Goal: Task Accomplishment & Management: Manage account settings

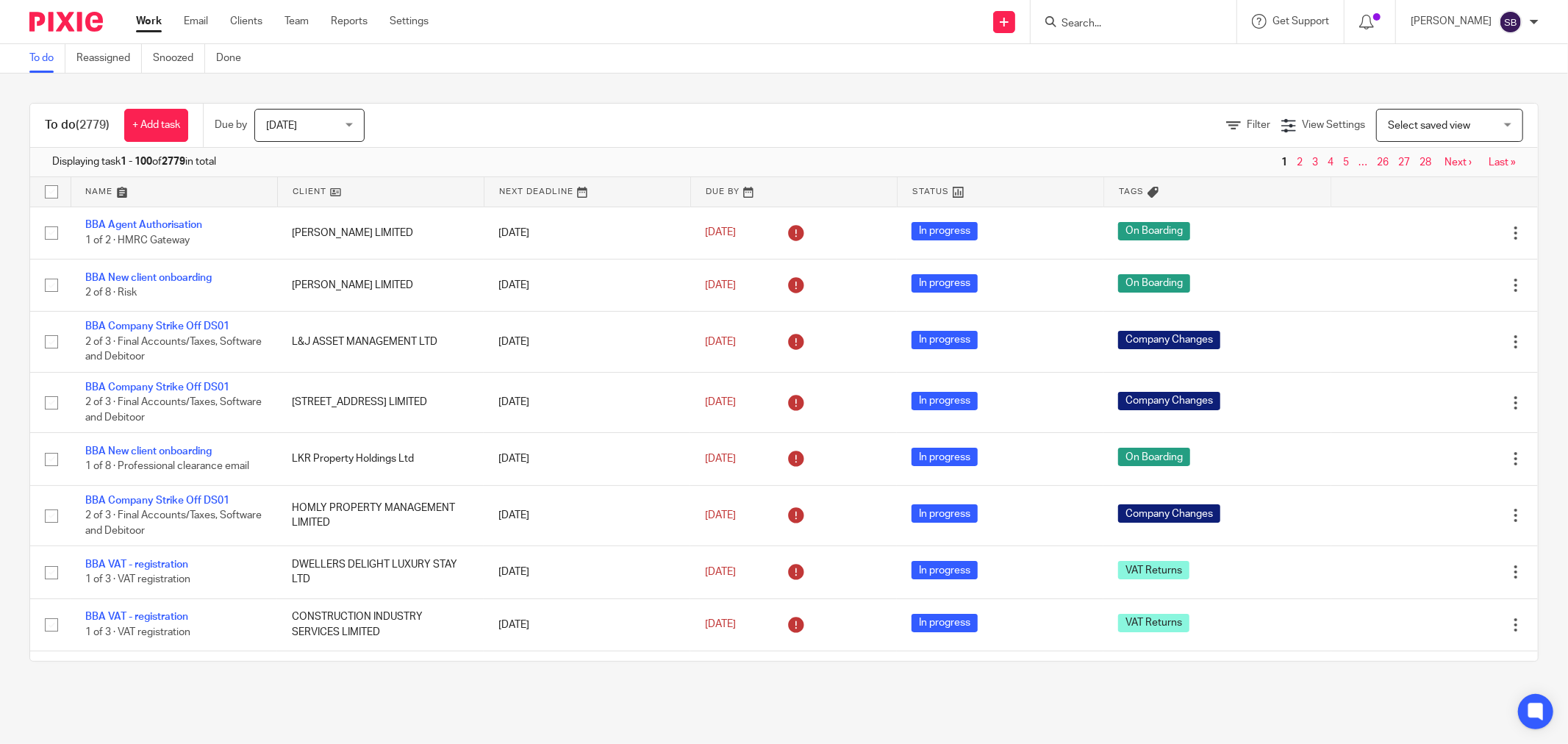
click at [1144, 20] on input "Search" at bounding box center [1126, 24] width 133 height 13
type input "hamlet"
click at [1166, 71] on link at bounding box center [1196, 63] width 279 height 34
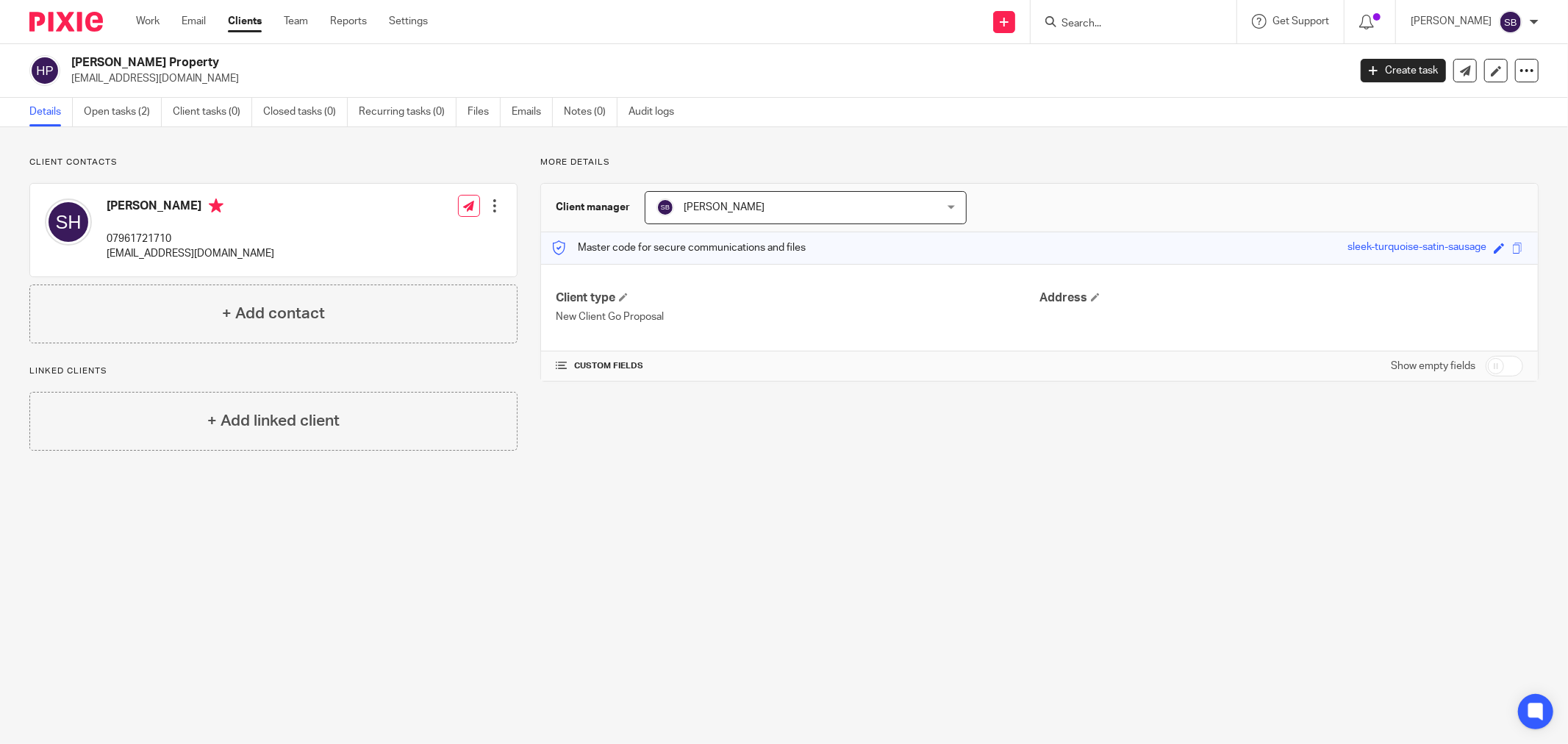
click at [1504, 368] on input "checkbox" at bounding box center [1504, 366] width 38 height 21
checkbox input "true"
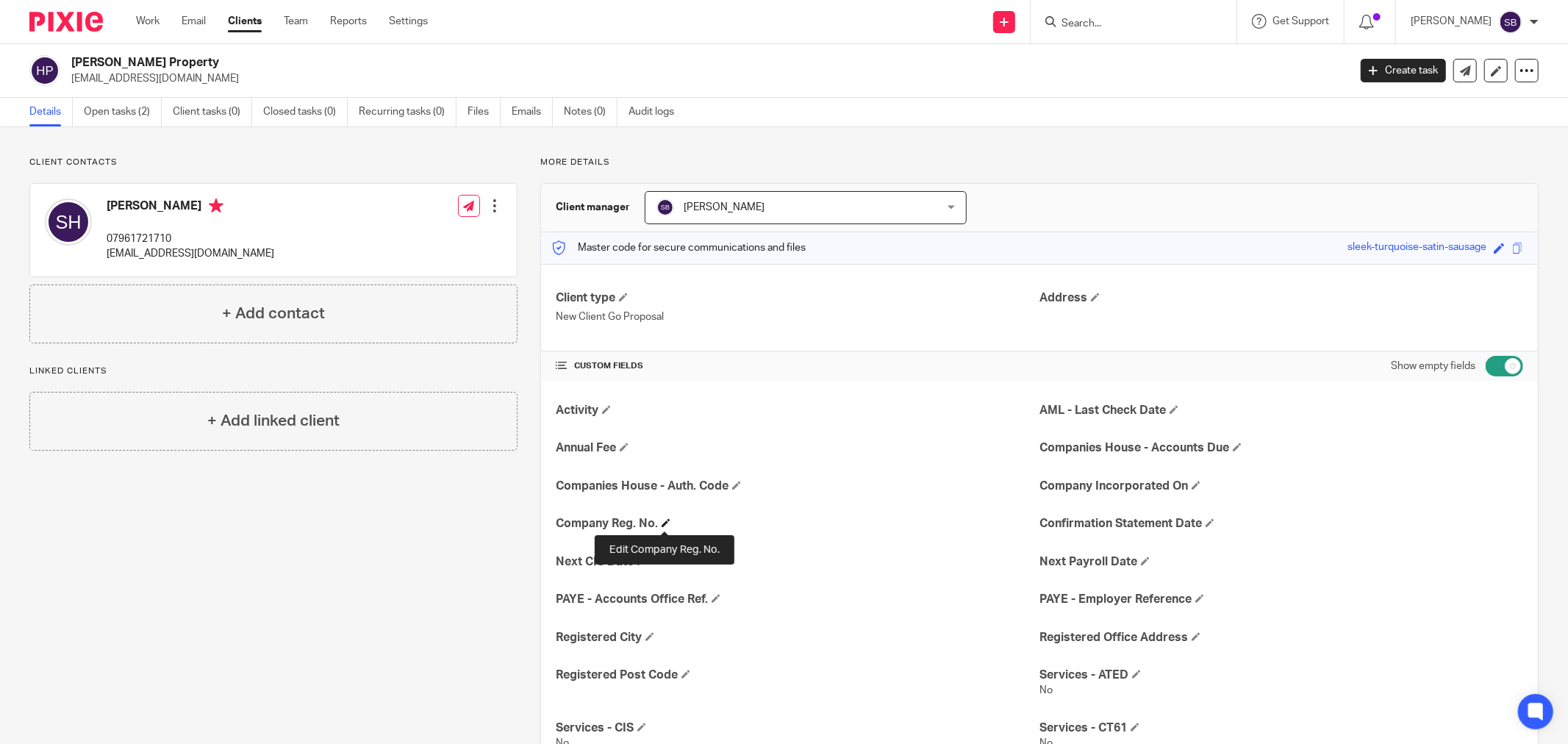
click at [662, 523] on span at bounding box center [665, 522] width 8 height 8
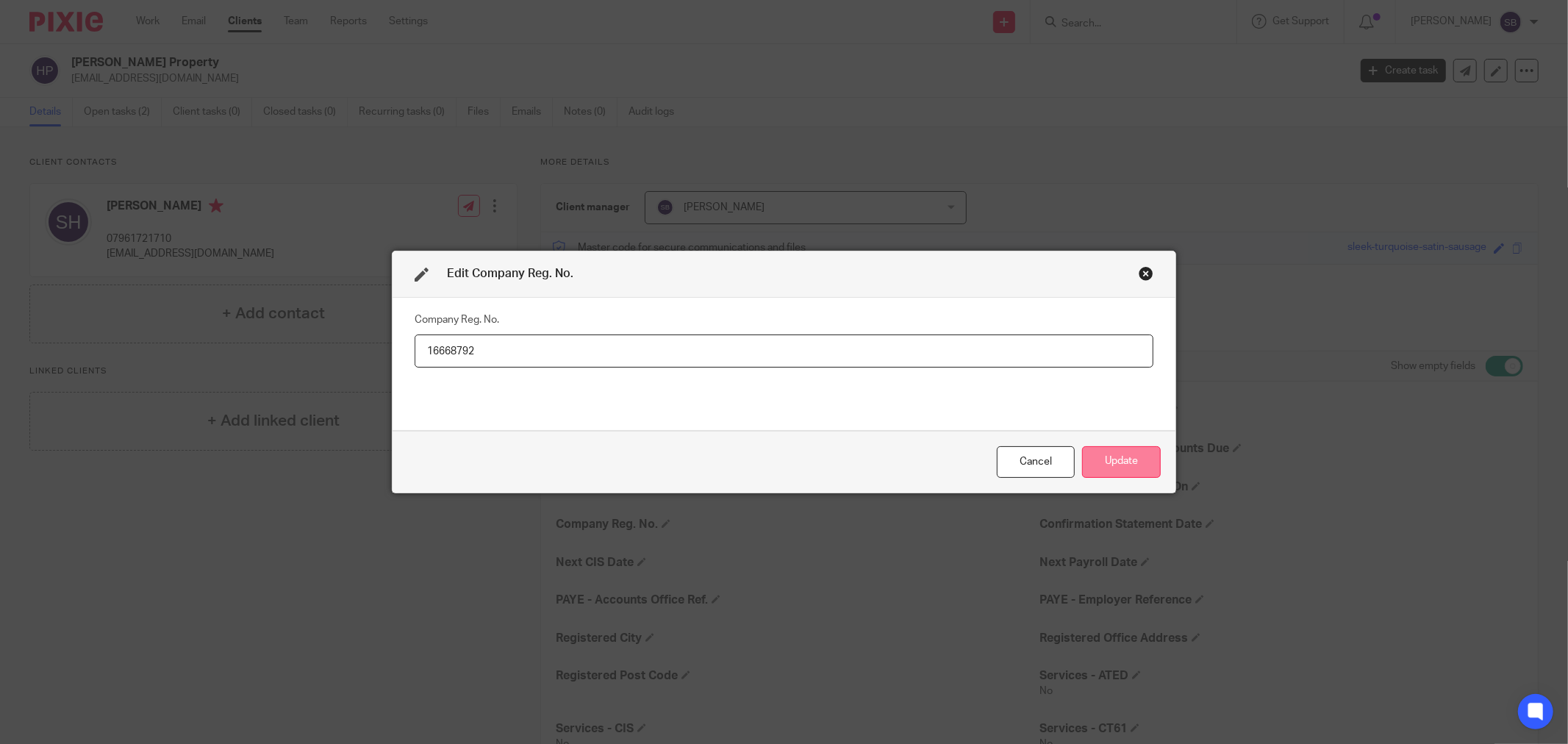
type input "16668792"
click at [1125, 464] on button "Update" at bounding box center [1122, 462] width 79 height 32
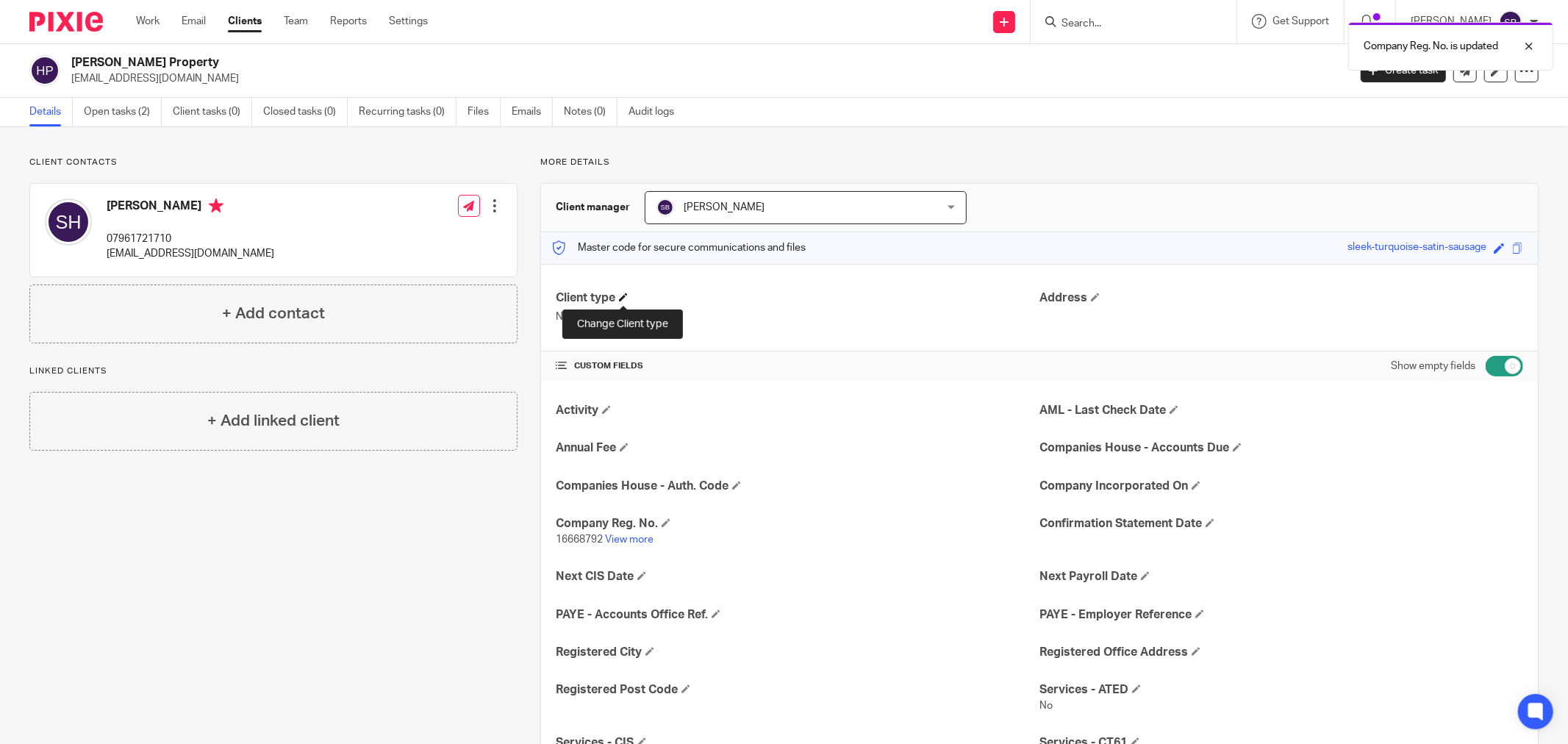
click at [622, 300] on span at bounding box center [623, 297] width 8 height 8
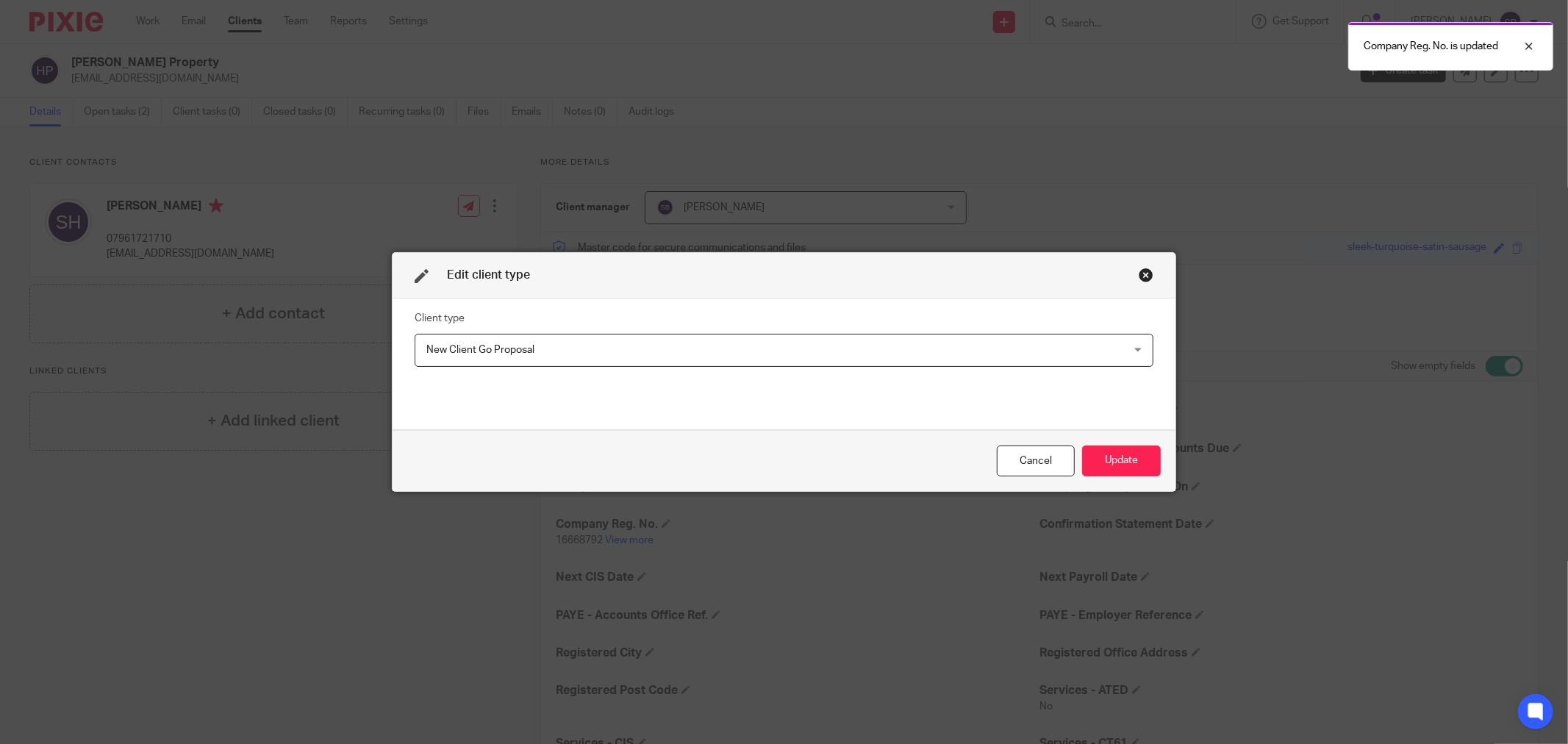
click at [561, 346] on span "New Client Go Proposal" at bounding box center [716, 350] width 580 height 31
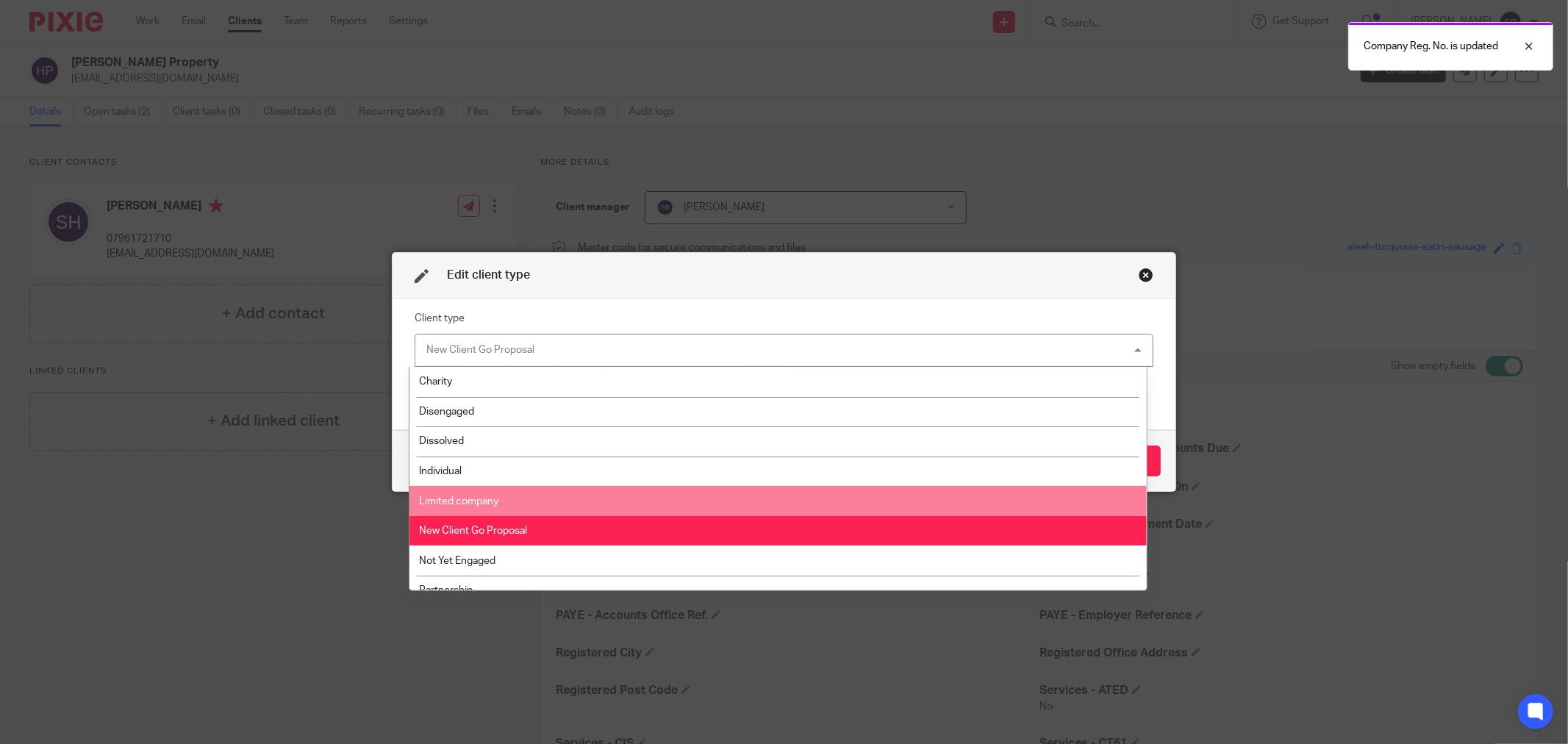
click at [523, 500] on li "Limited company" at bounding box center [777, 500] width 736 height 30
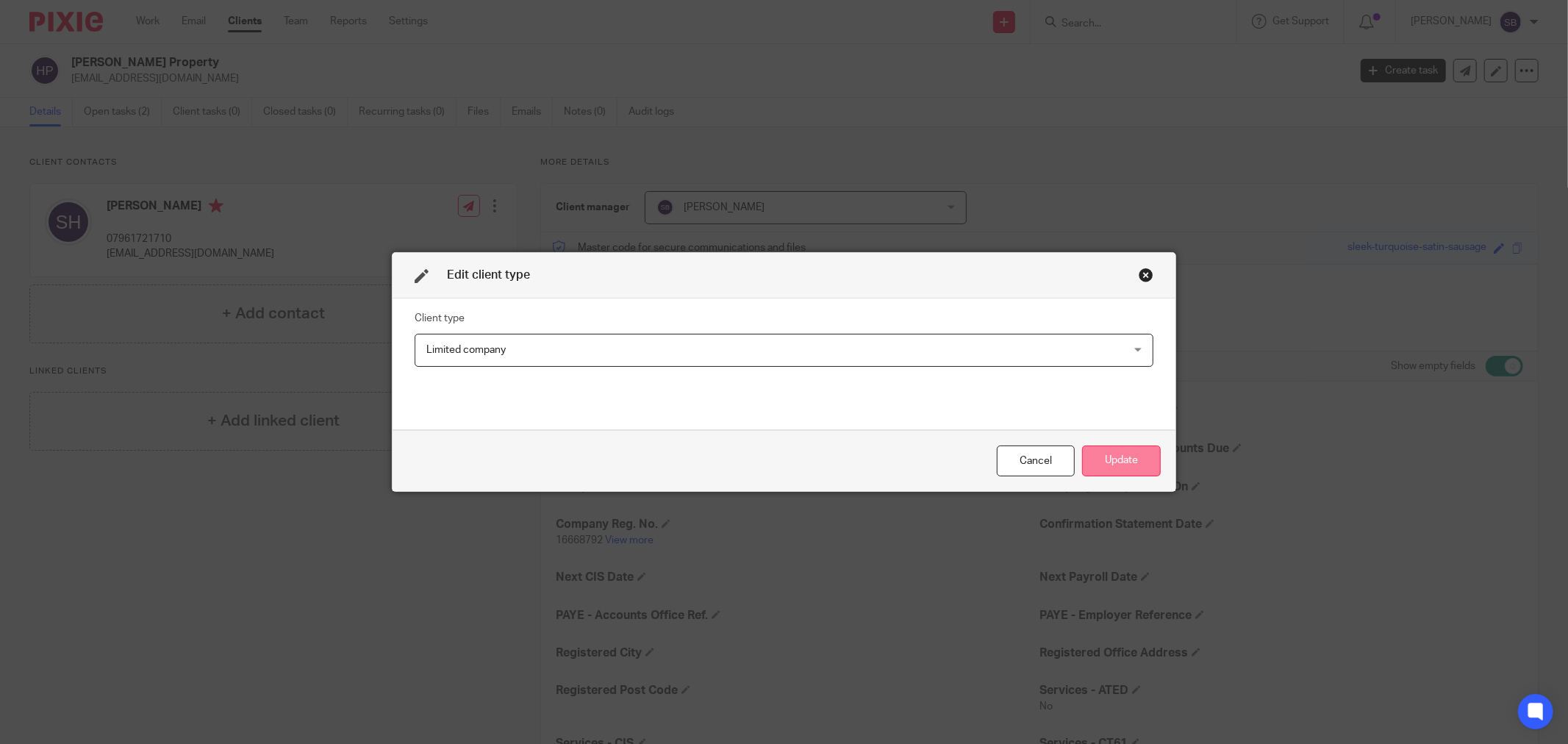
click at [1099, 456] on button "Update" at bounding box center [1122, 461] width 79 height 32
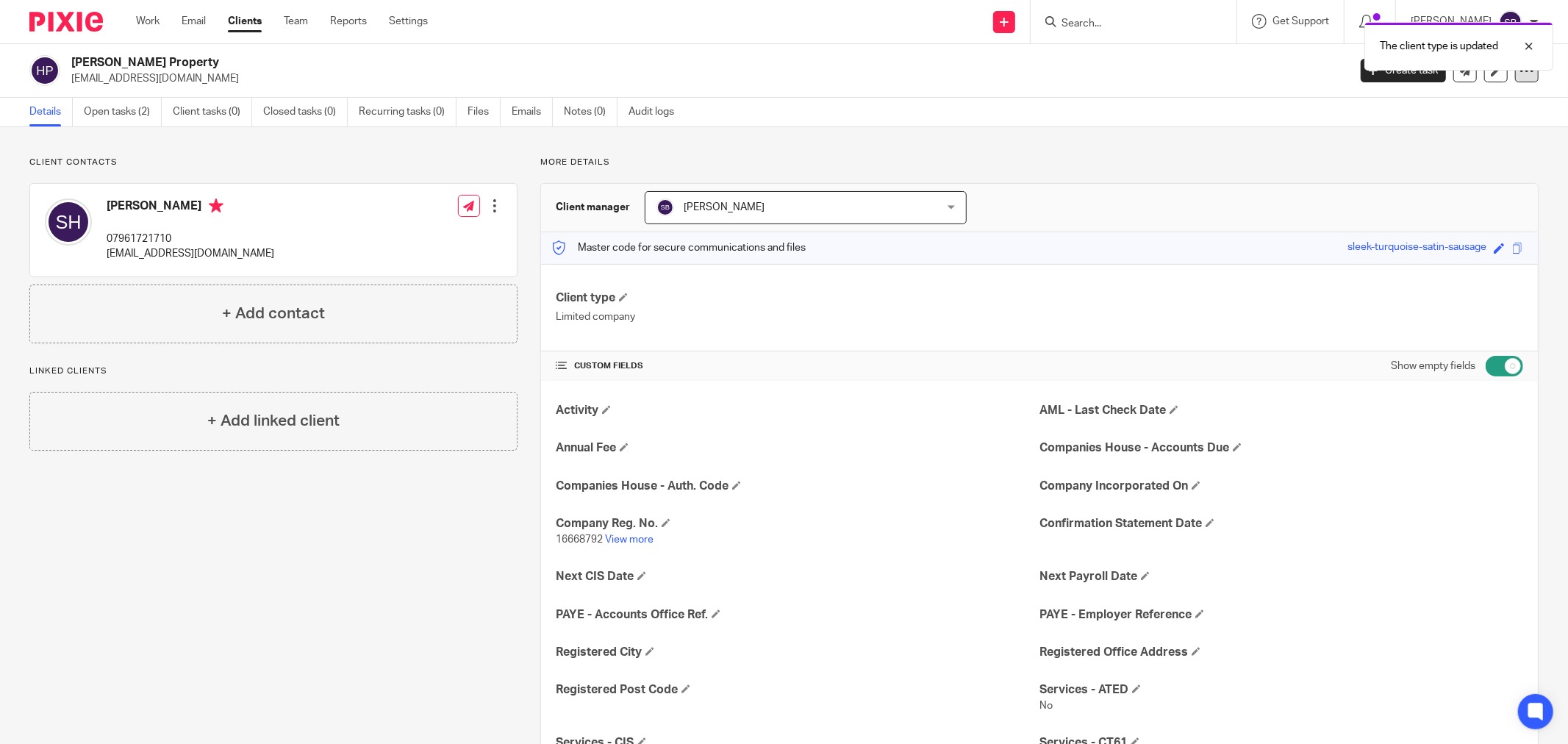
click at [1519, 71] on icon at bounding box center [1526, 70] width 15 height 15
click at [1456, 113] on link "Update from Companies House" at bounding box center [1434, 108] width 163 height 22
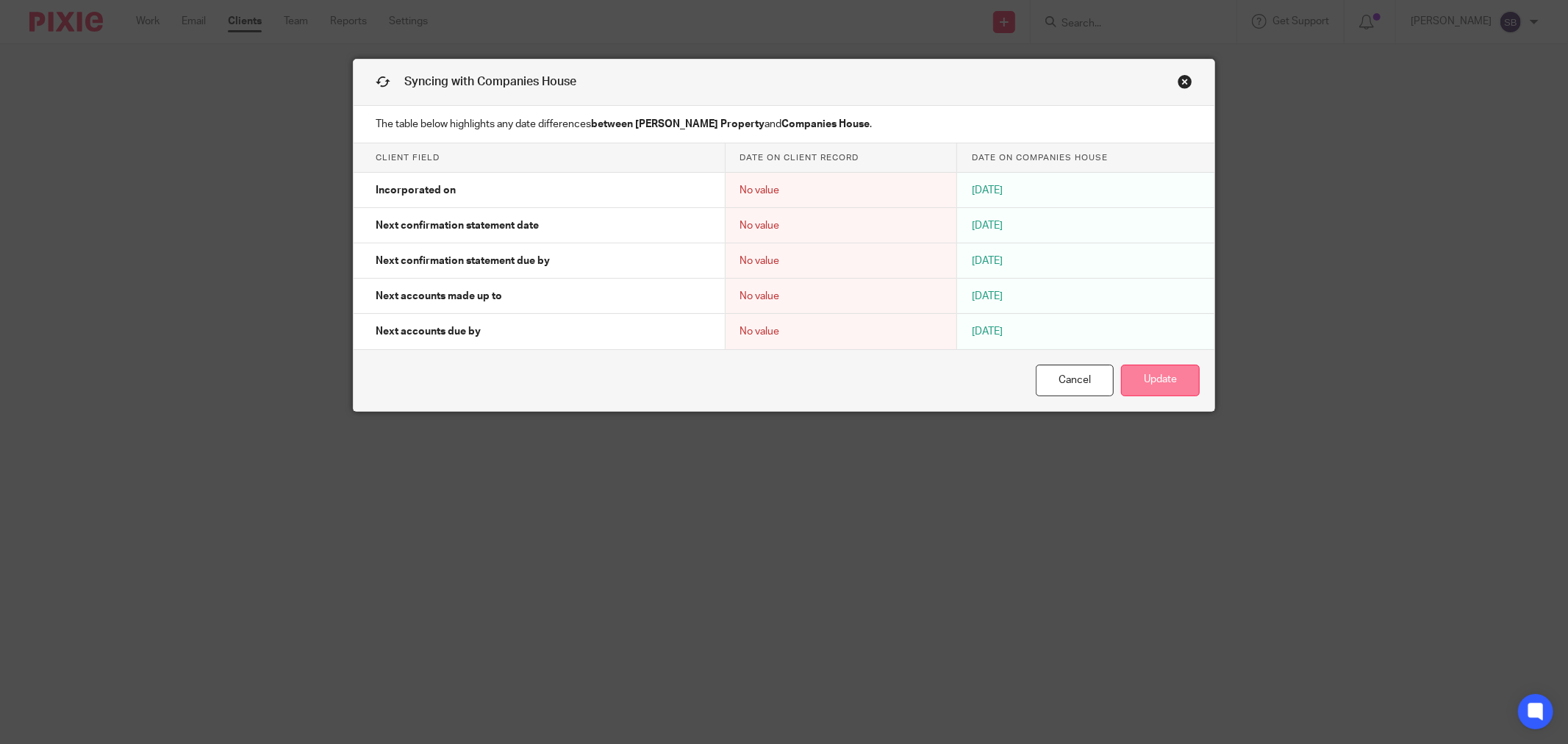
click at [1154, 389] on button "Update" at bounding box center [1160, 380] width 79 height 32
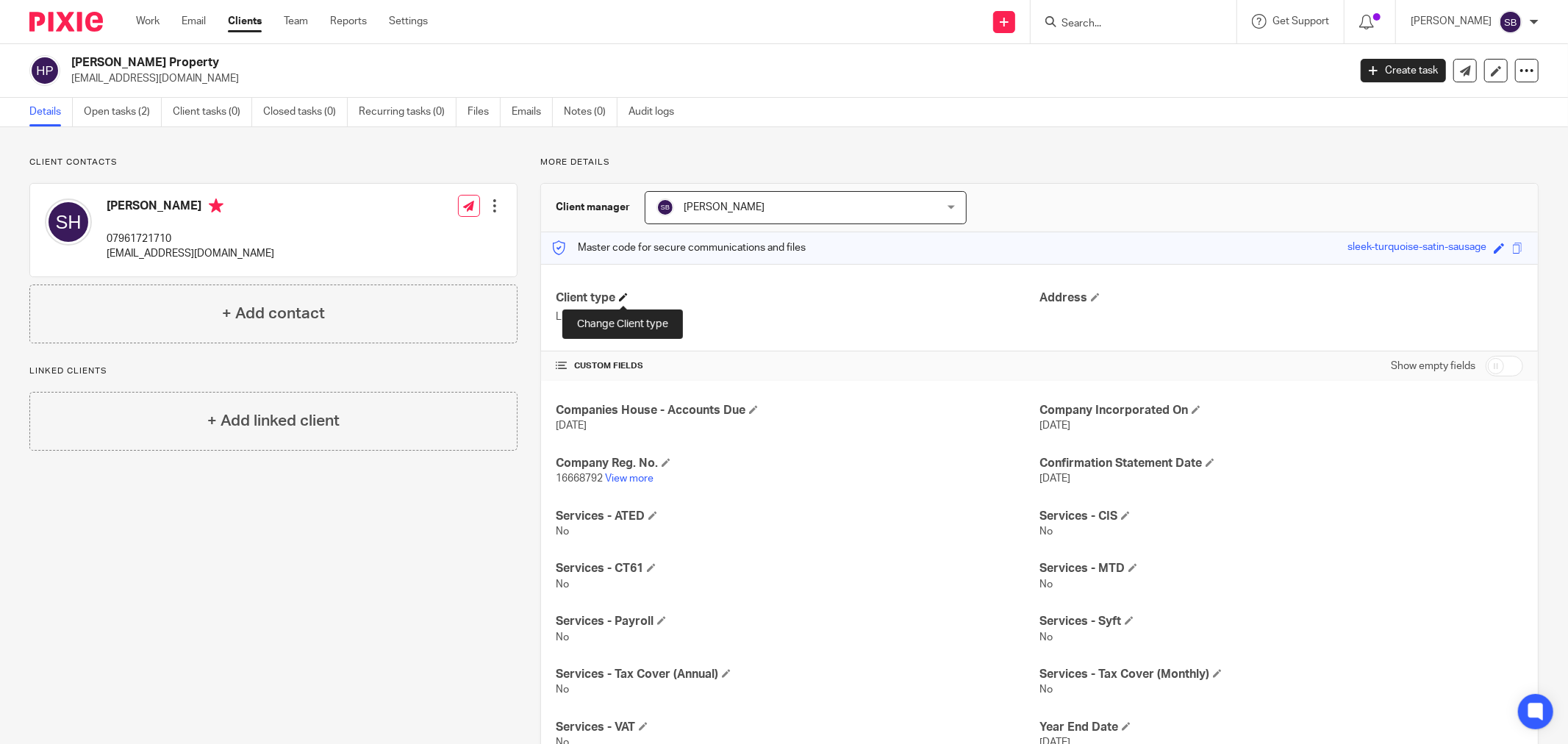
click at [624, 296] on span at bounding box center [623, 297] width 8 height 8
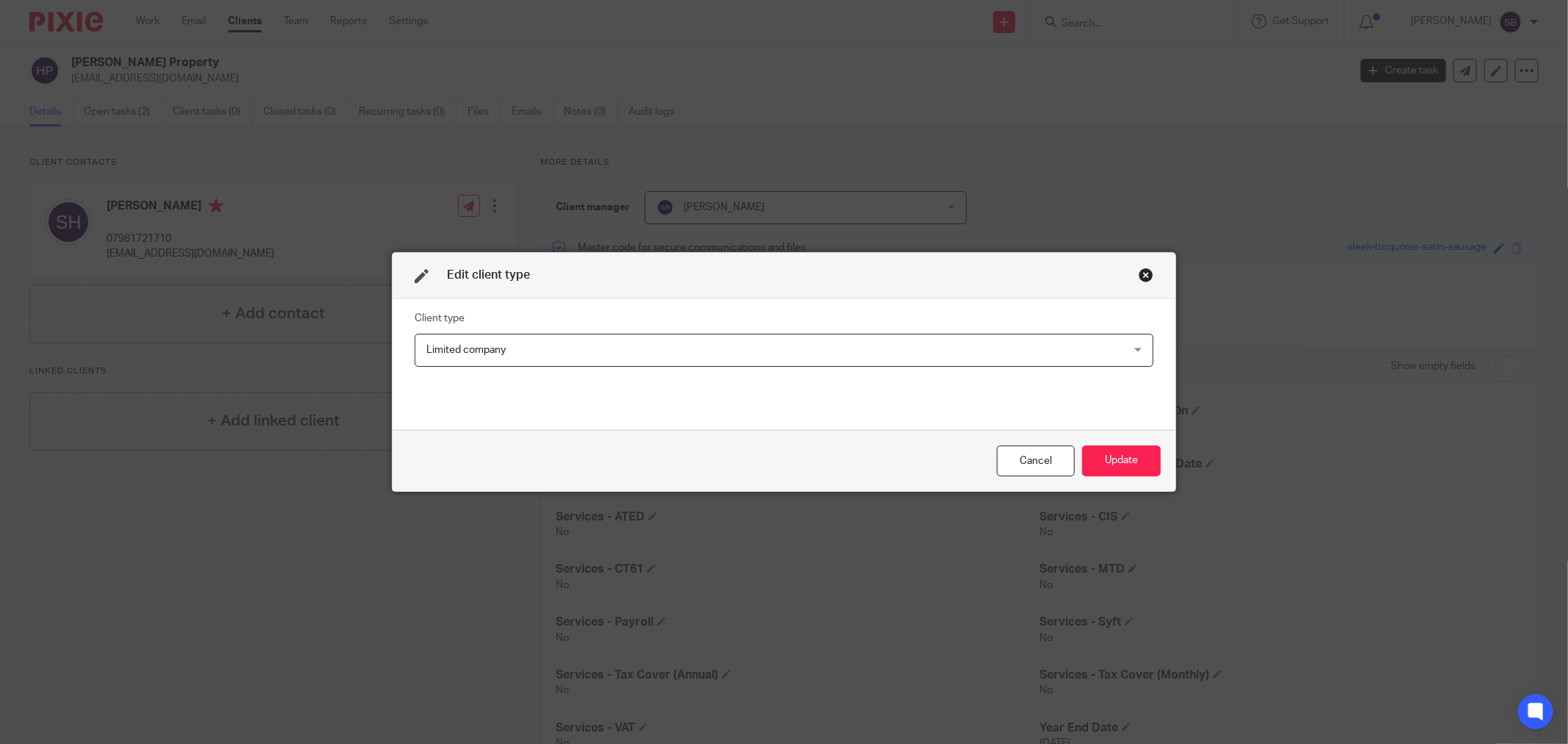
click at [628, 349] on span "Limited company" at bounding box center [716, 350] width 580 height 31
click at [634, 316] on fieldset "Client type Limited company Limited company Charity Disengaged Dissolved Indivi…" at bounding box center [784, 337] width 739 height 56
click at [1139, 274] on div "Close this dialog window" at bounding box center [1146, 274] width 15 height 15
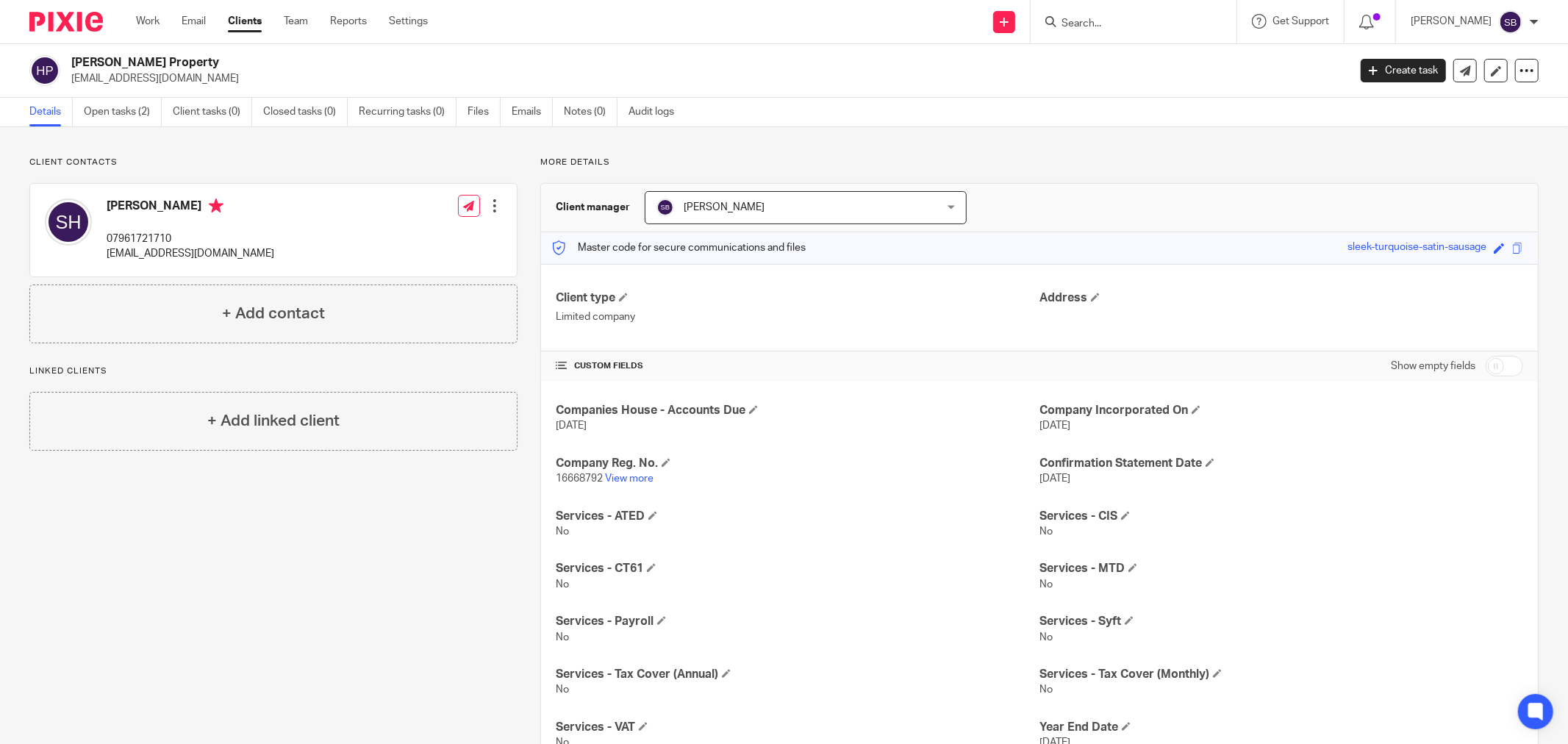
click at [1500, 375] on input "checkbox" at bounding box center [1504, 366] width 38 height 21
checkbox input "true"
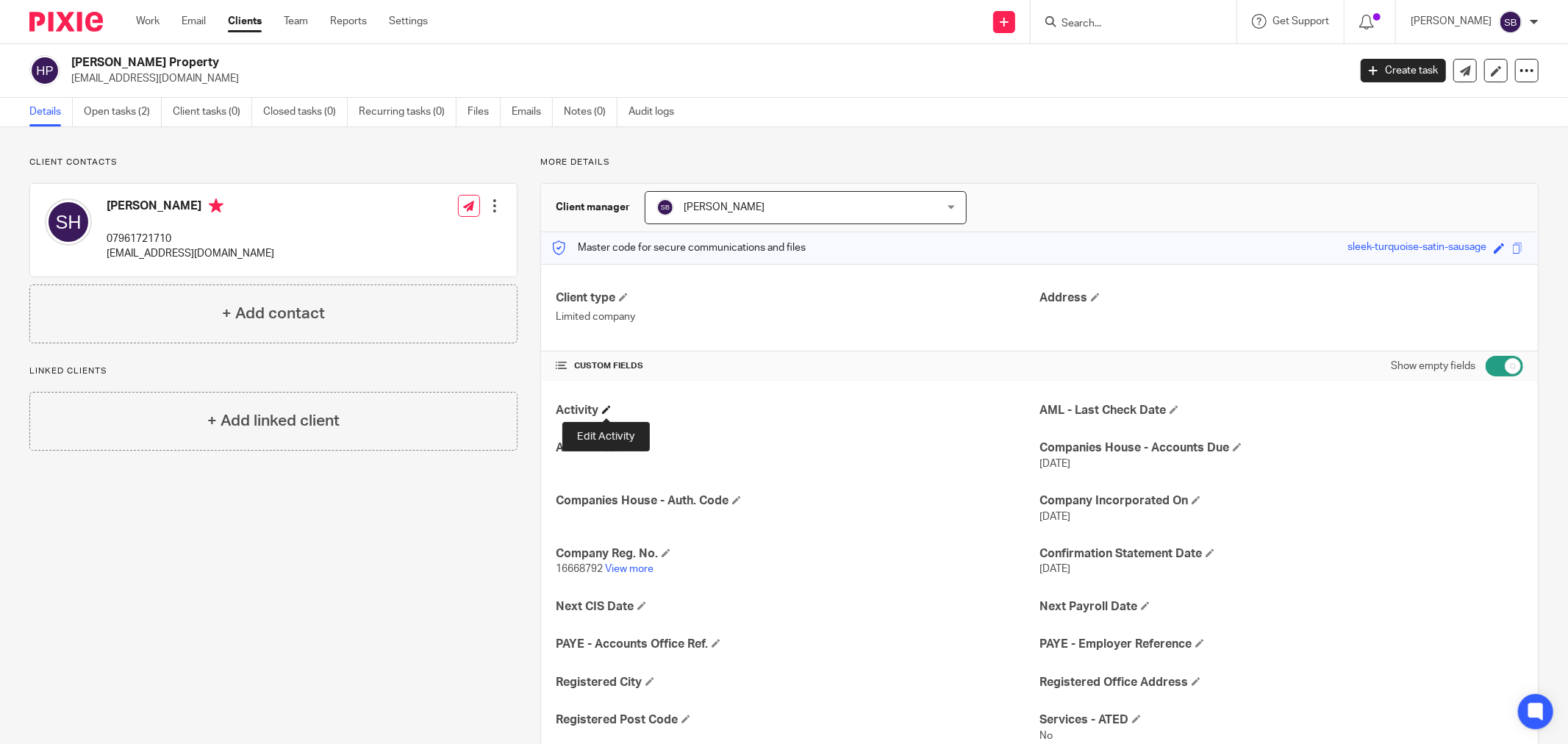
click at [608, 409] on span at bounding box center [606, 409] width 8 height 8
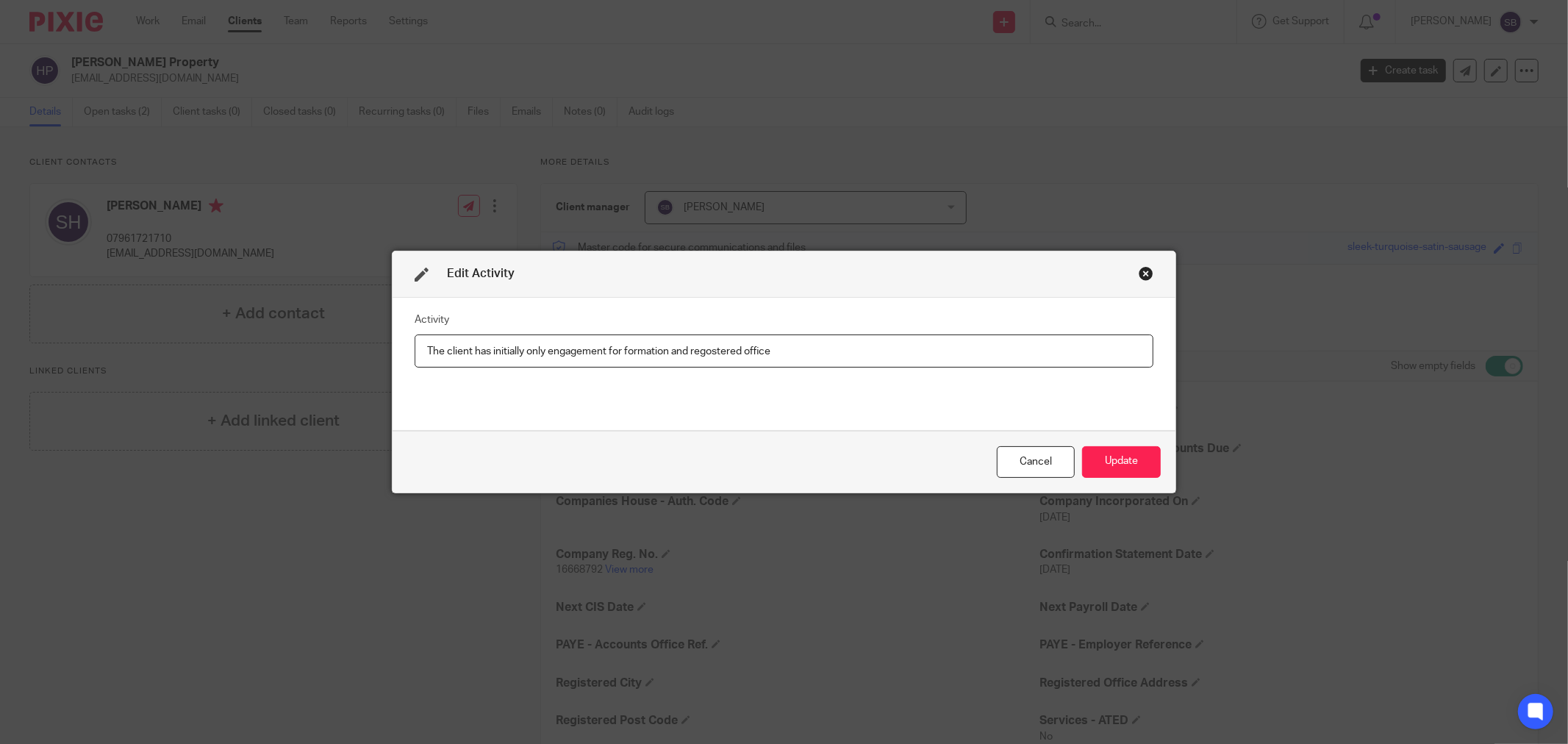
click at [709, 355] on input "The client has initially only engagement for formation and regostered office" at bounding box center [784, 351] width 739 height 33
type input "The client has initially only engagement for formation and registered office"
click at [1136, 471] on button "Update" at bounding box center [1122, 462] width 79 height 32
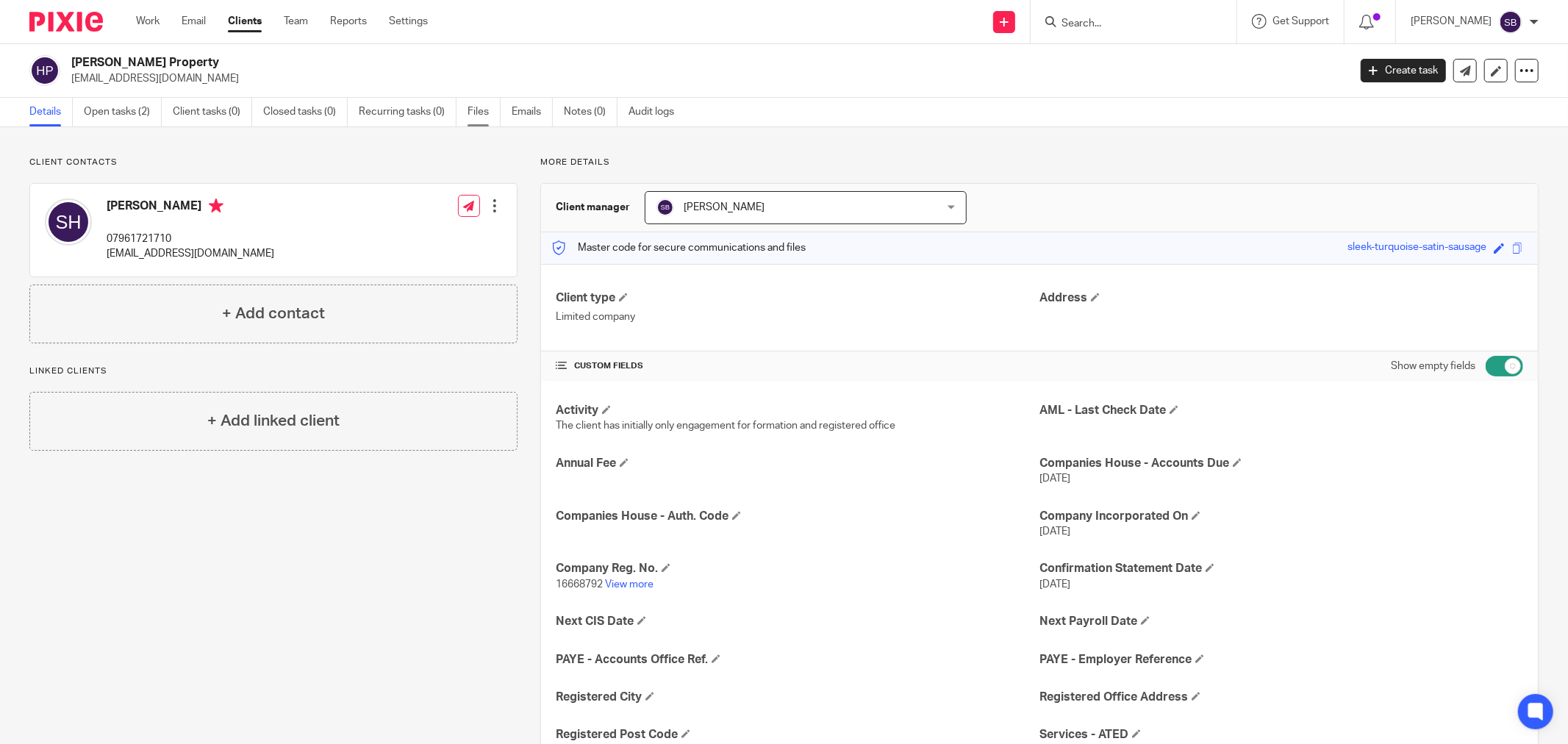
click at [476, 109] on link "Files" at bounding box center [483, 112] width 33 height 29
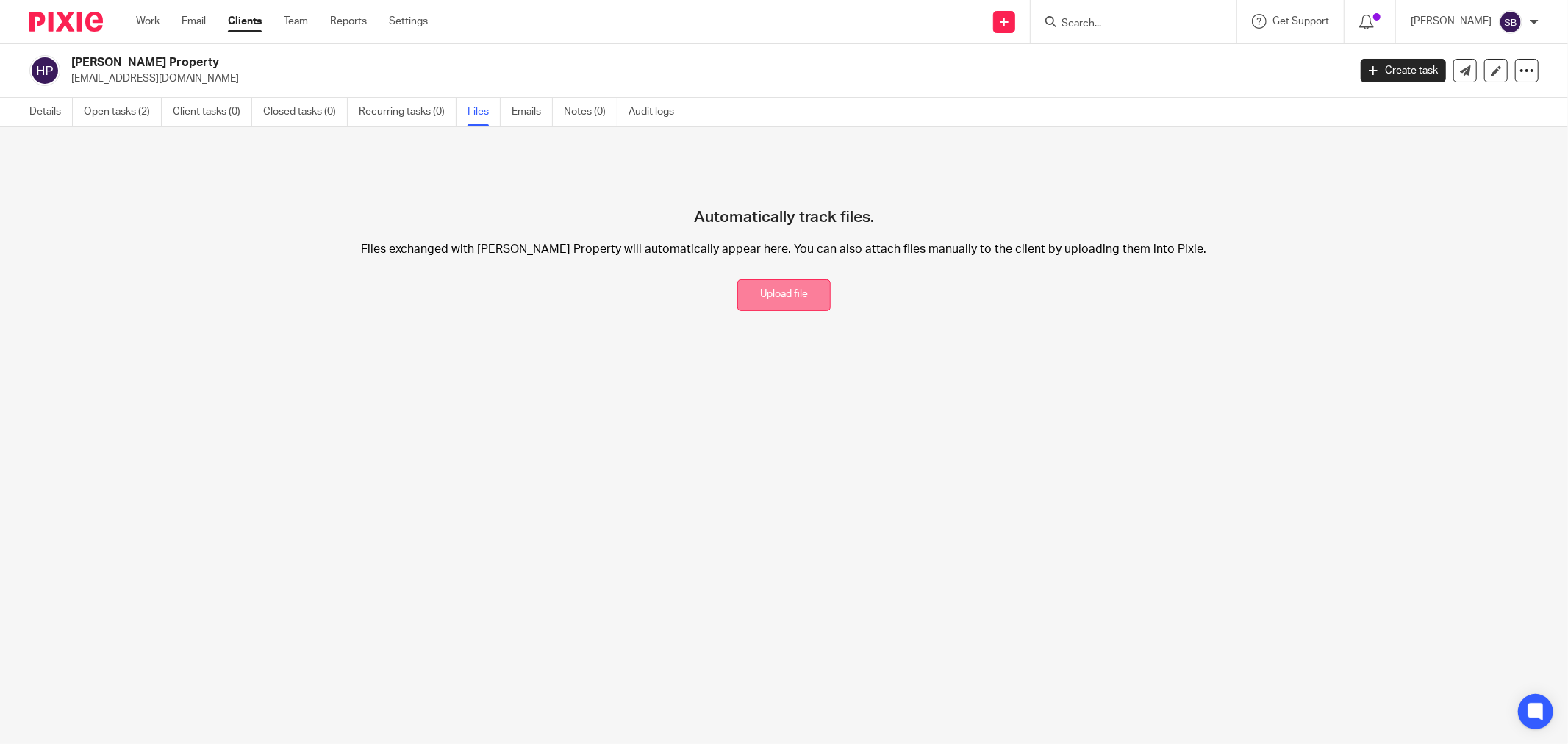
click at [779, 293] on button "Upload file" at bounding box center [783, 295] width 93 height 32
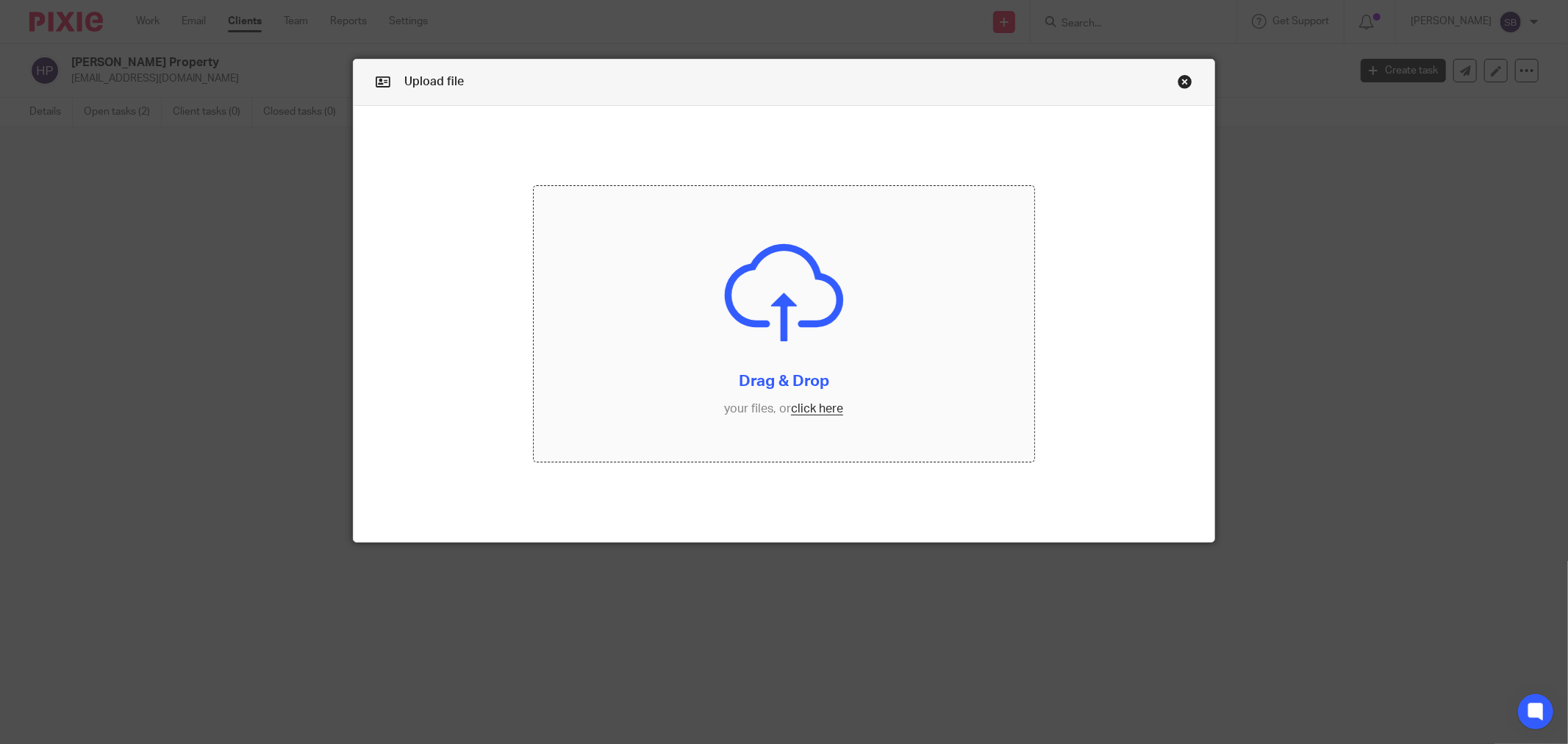
click at [812, 418] on input "file" at bounding box center [783, 324] width 500 height 276
click at [1182, 79] on link "Close this dialog window" at bounding box center [1185, 84] width 15 height 20
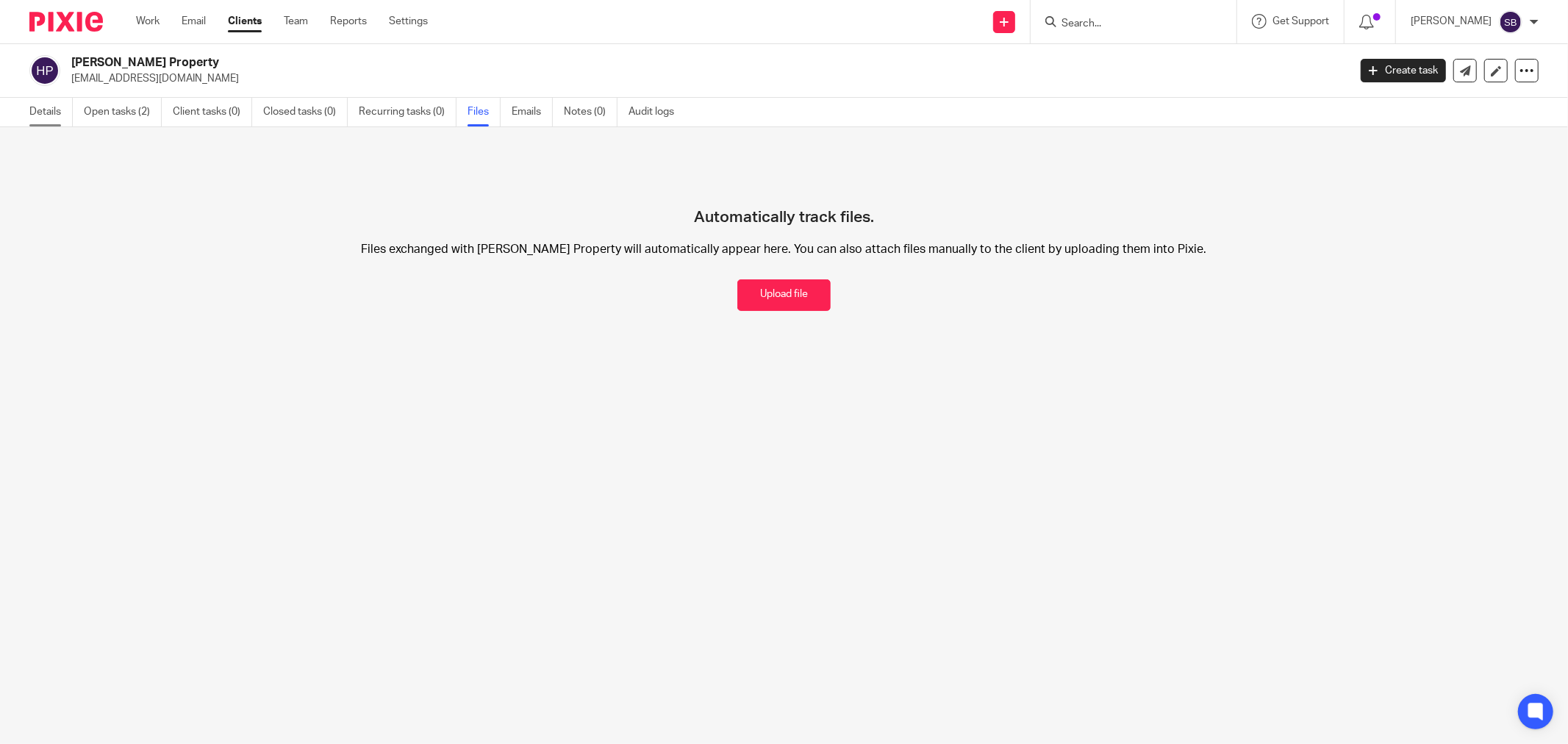
click at [39, 108] on link "Details" at bounding box center [51, 112] width 43 height 29
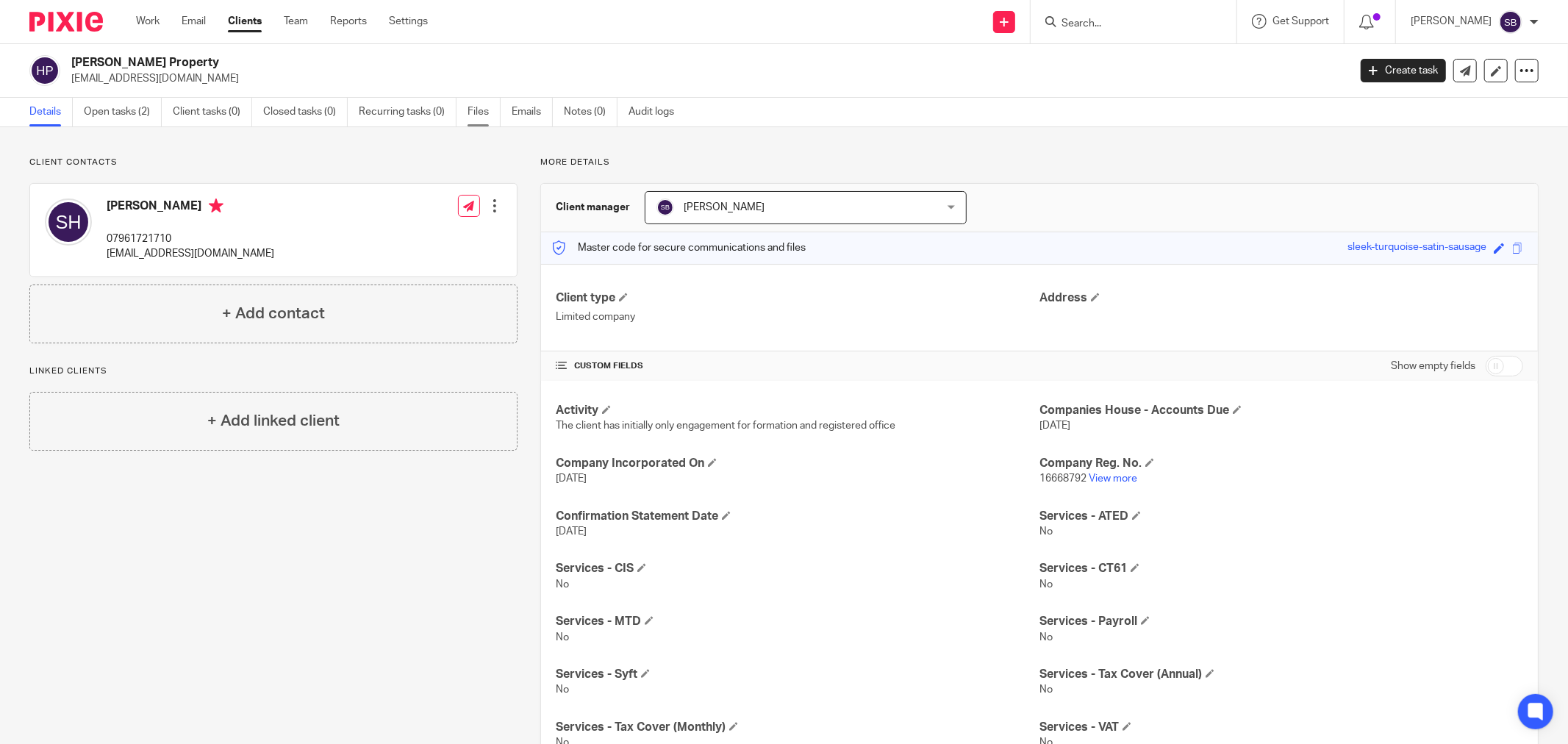
click at [486, 108] on link "Files" at bounding box center [483, 112] width 33 height 29
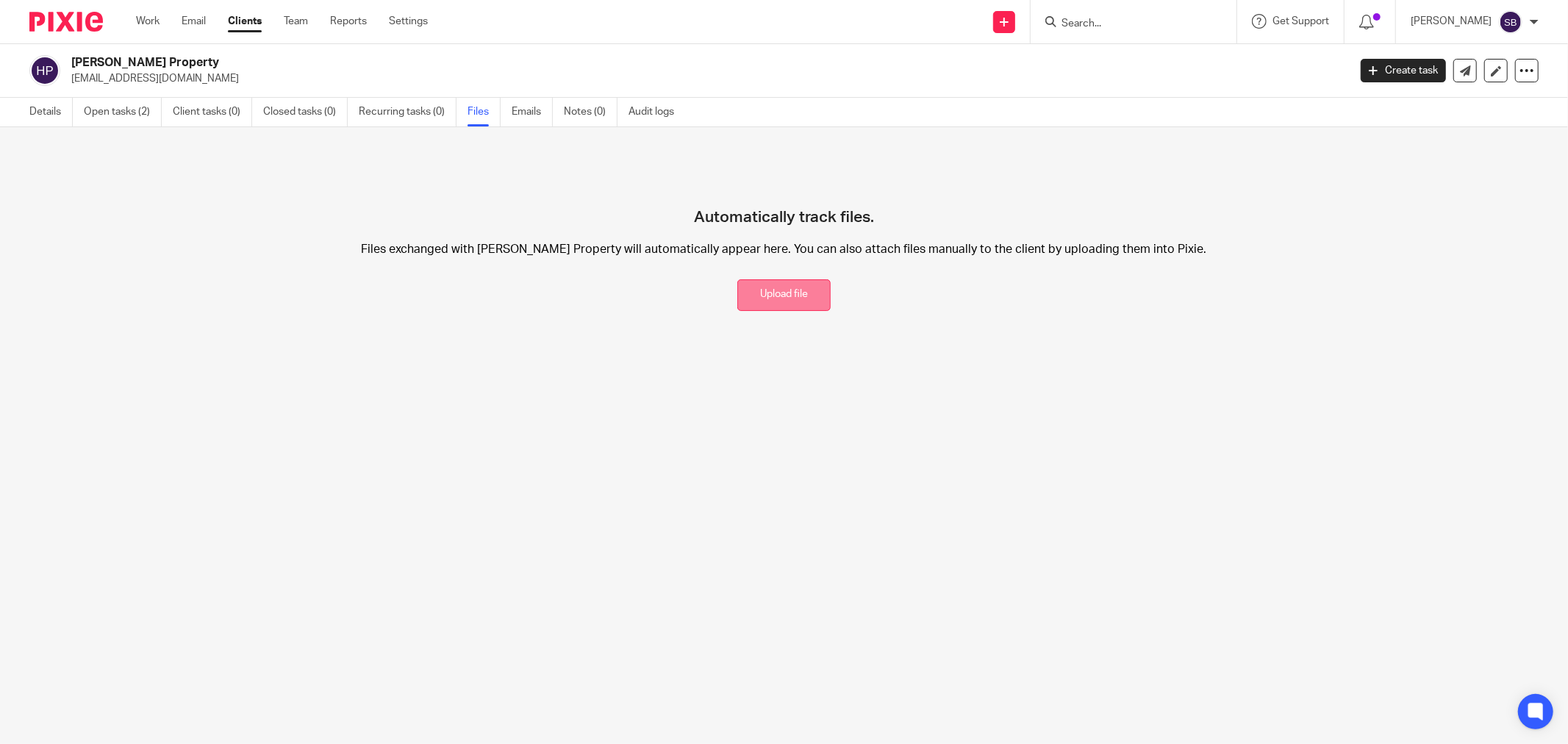
click at [737, 284] on button "Upload file" at bounding box center [783, 295] width 93 height 32
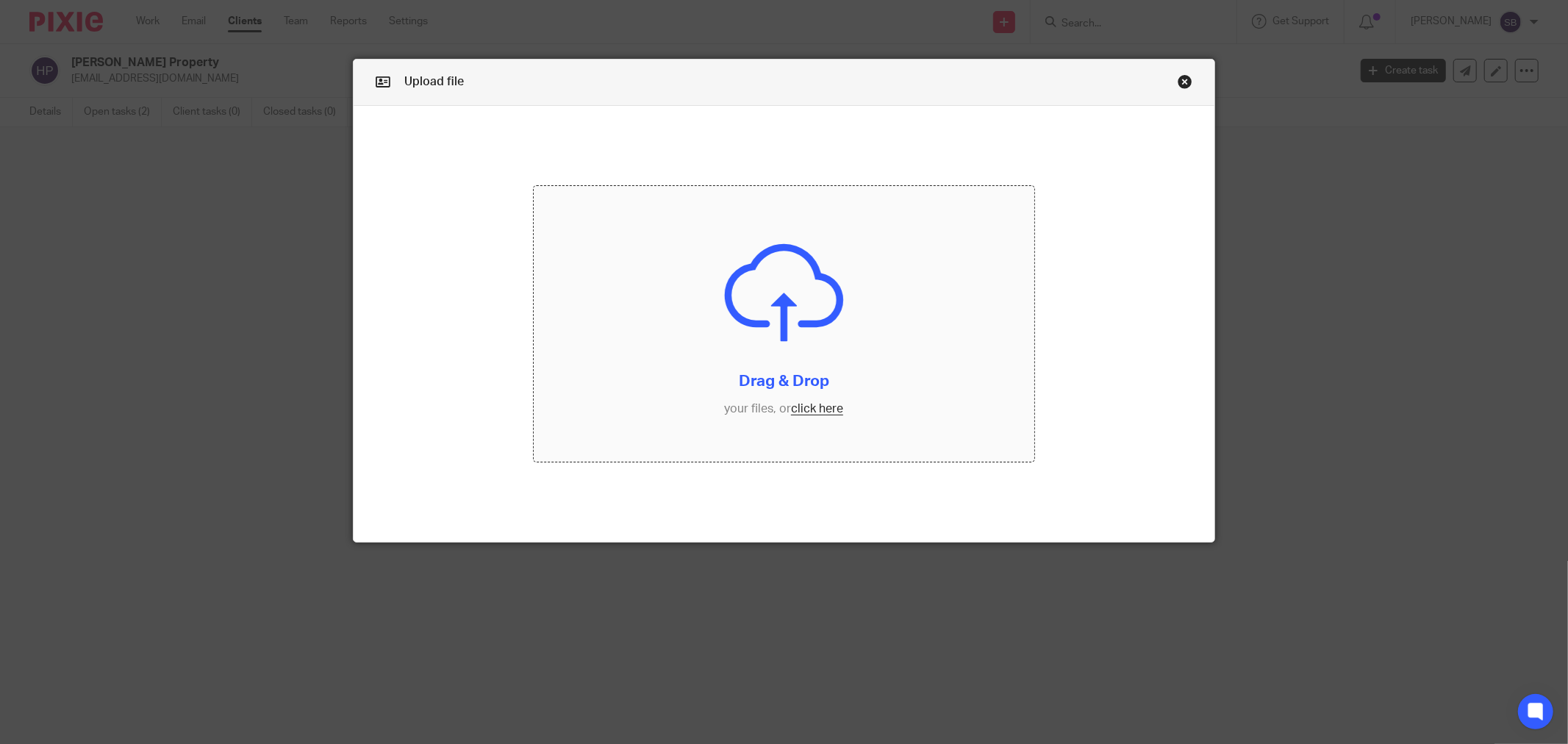
click at [797, 413] on input "file" at bounding box center [783, 324] width 500 height 276
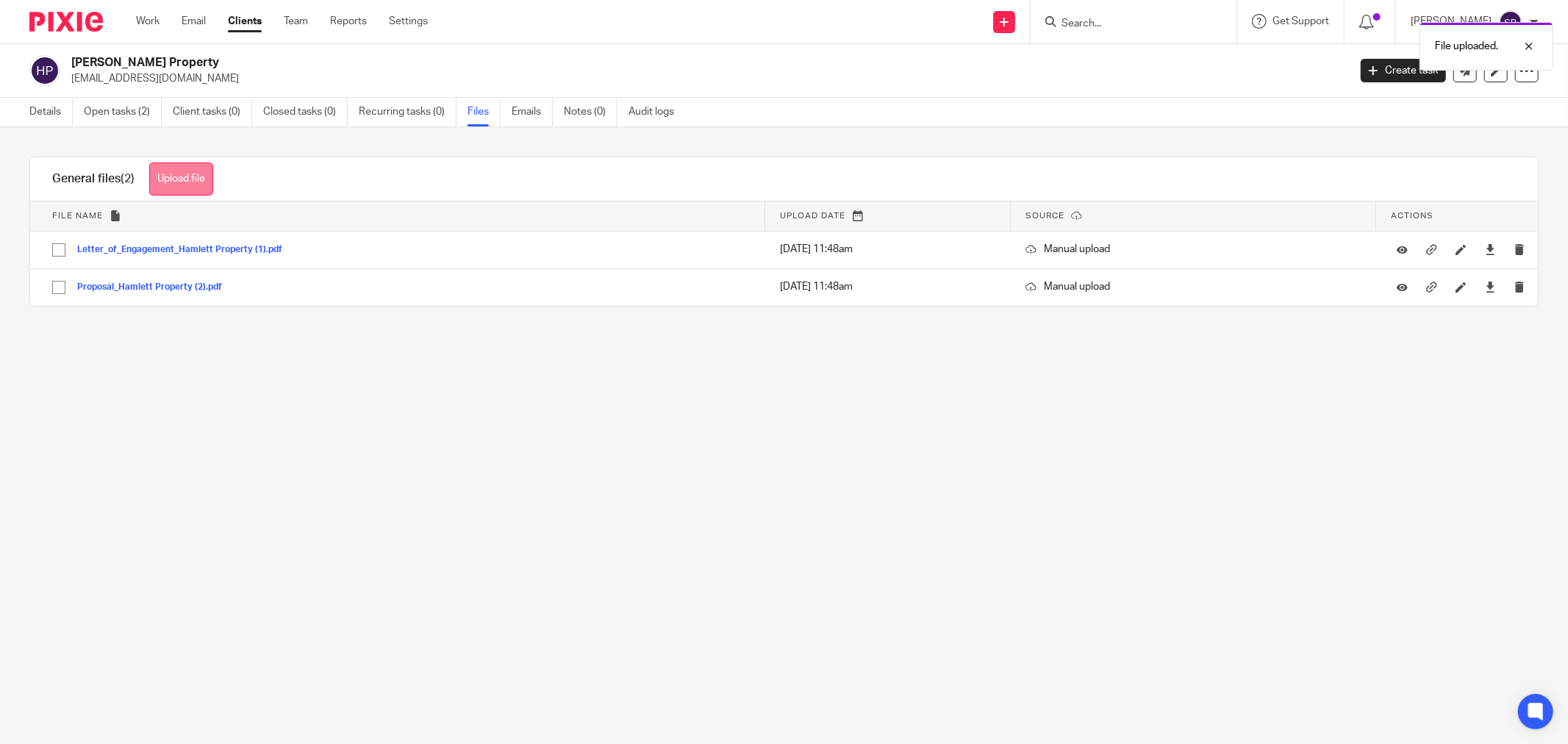
click at [173, 183] on button "Upload file" at bounding box center [181, 179] width 64 height 33
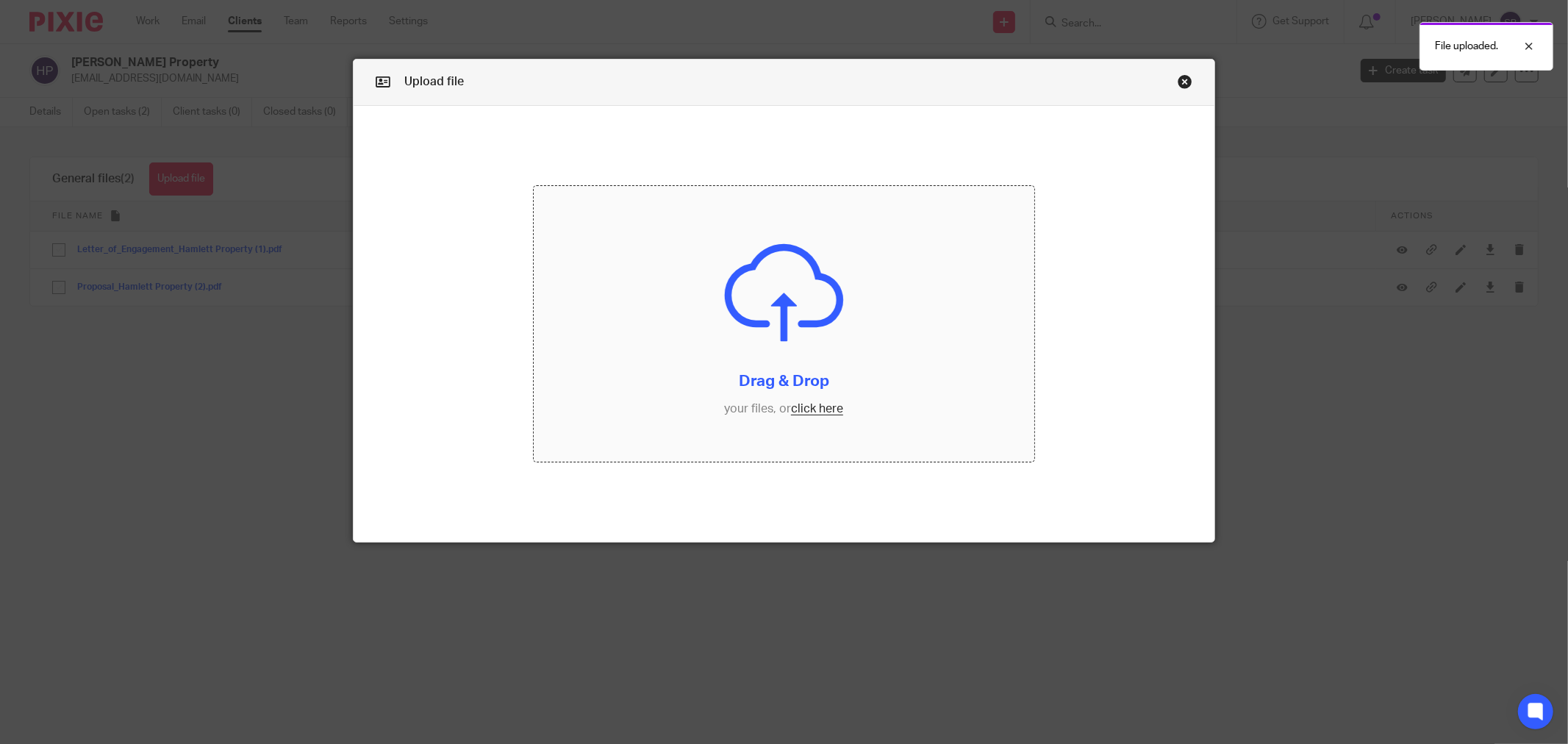
click at [817, 415] on input "file" at bounding box center [783, 324] width 500 height 276
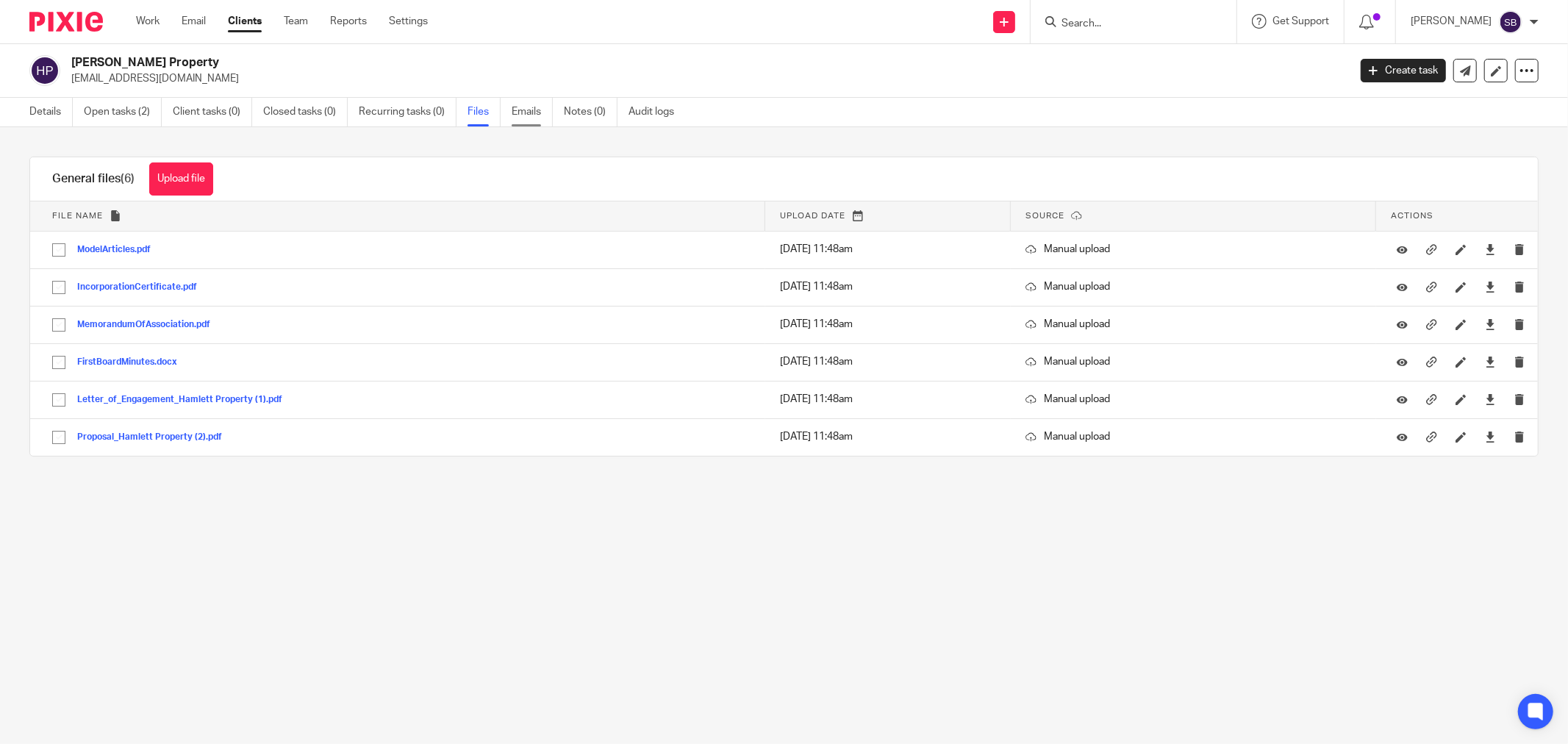
click at [533, 106] on link "Emails" at bounding box center [532, 112] width 41 height 29
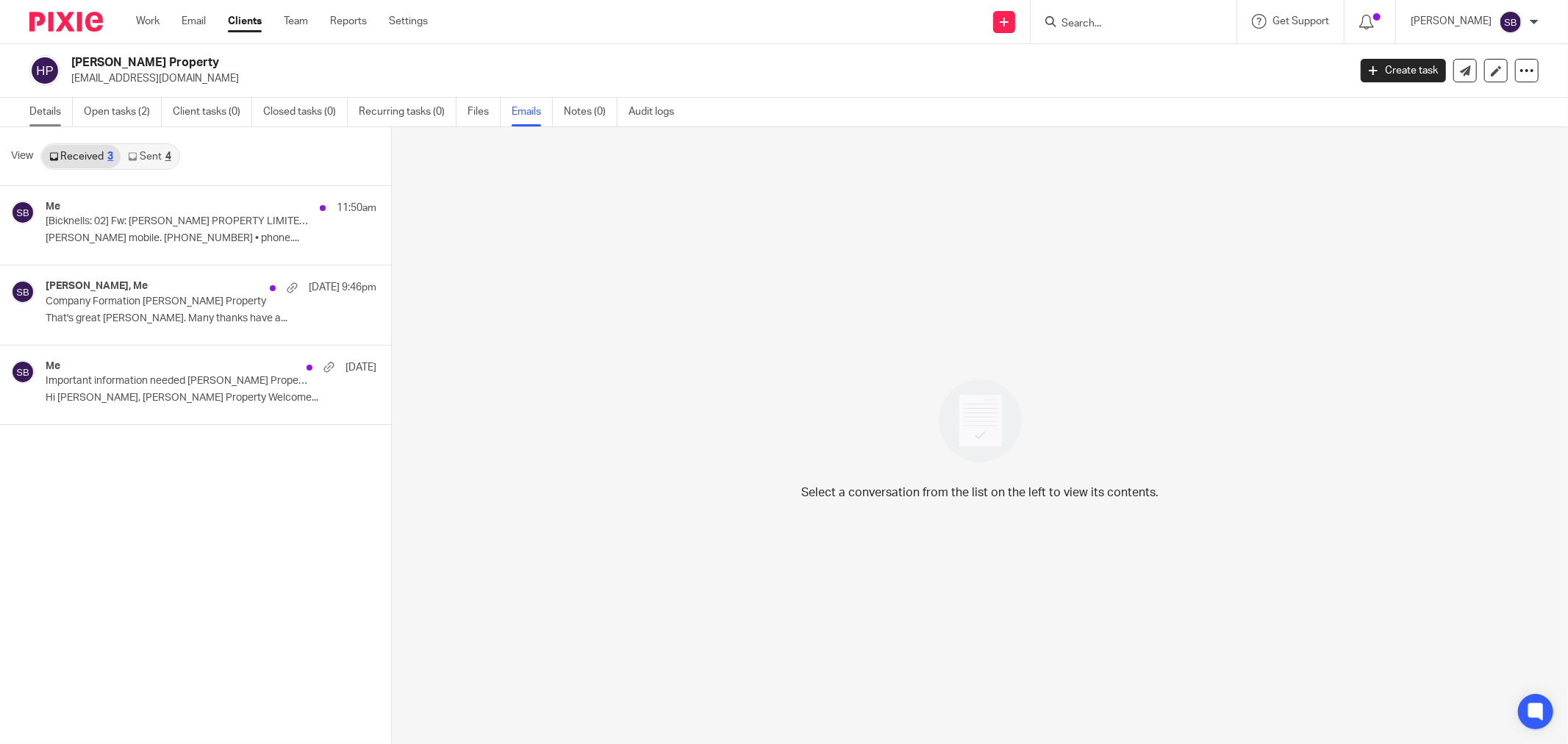
click at [47, 110] on link "Details" at bounding box center [51, 112] width 43 height 29
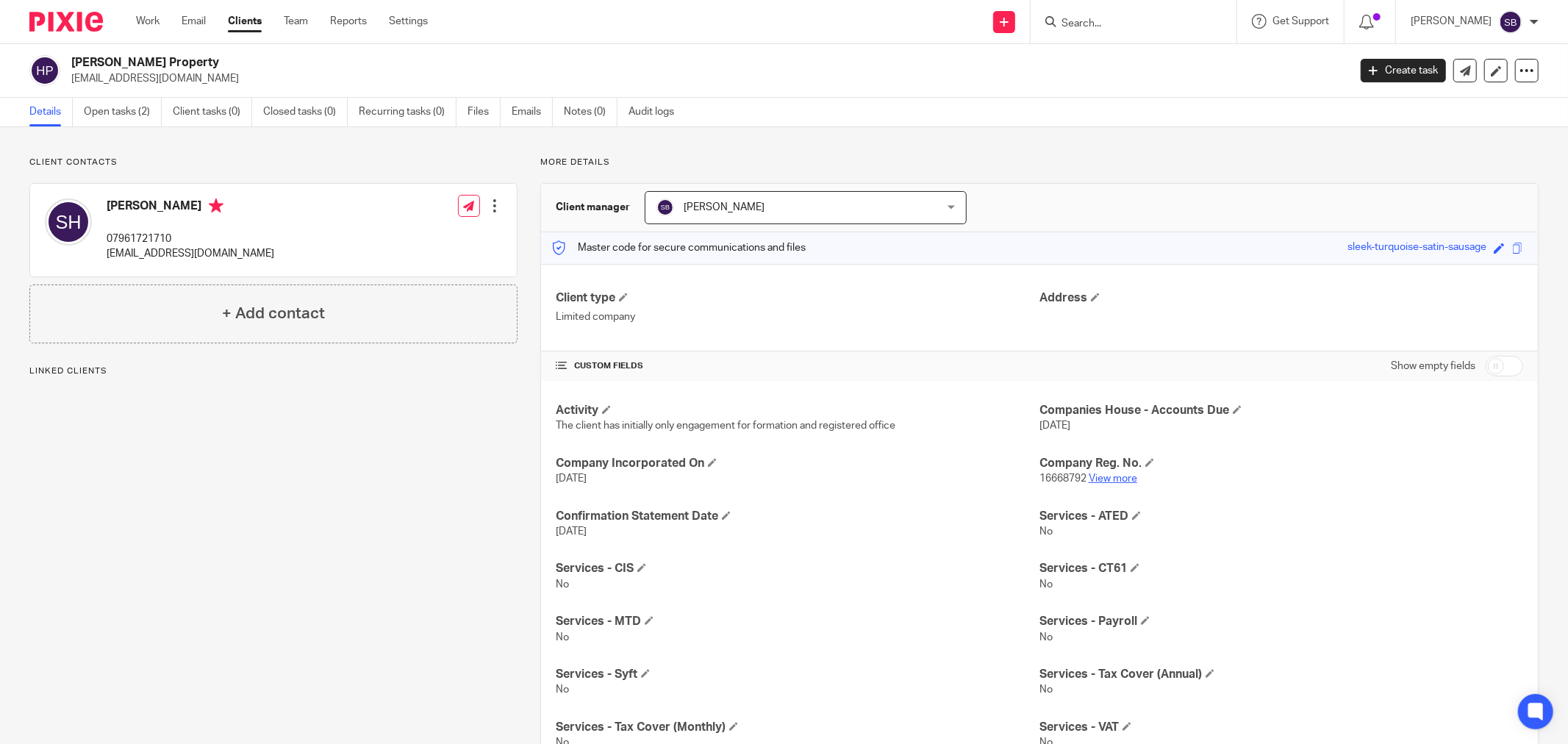
click at [1107, 480] on link "View more" at bounding box center [1112, 478] width 49 height 10
drag, startPoint x: 70, startPoint y: 78, endPoint x: 194, endPoint y: 76, distance: 124.0
click at [194, 76] on div "Hamlett Property stephenhamlett30@hotmail.com" at bounding box center [684, 71] width 1309 height 31
click at [237, 86] on div "Hamlett Property stephenhamlett30@hotmail.com Create task Update from Companies…" at bounding box center [784, 71] width 1568 height 54
drag, startPoint x: 82, startPoint y: 82, endPoint x: 238, endPoint y: 81, distance: 156.0
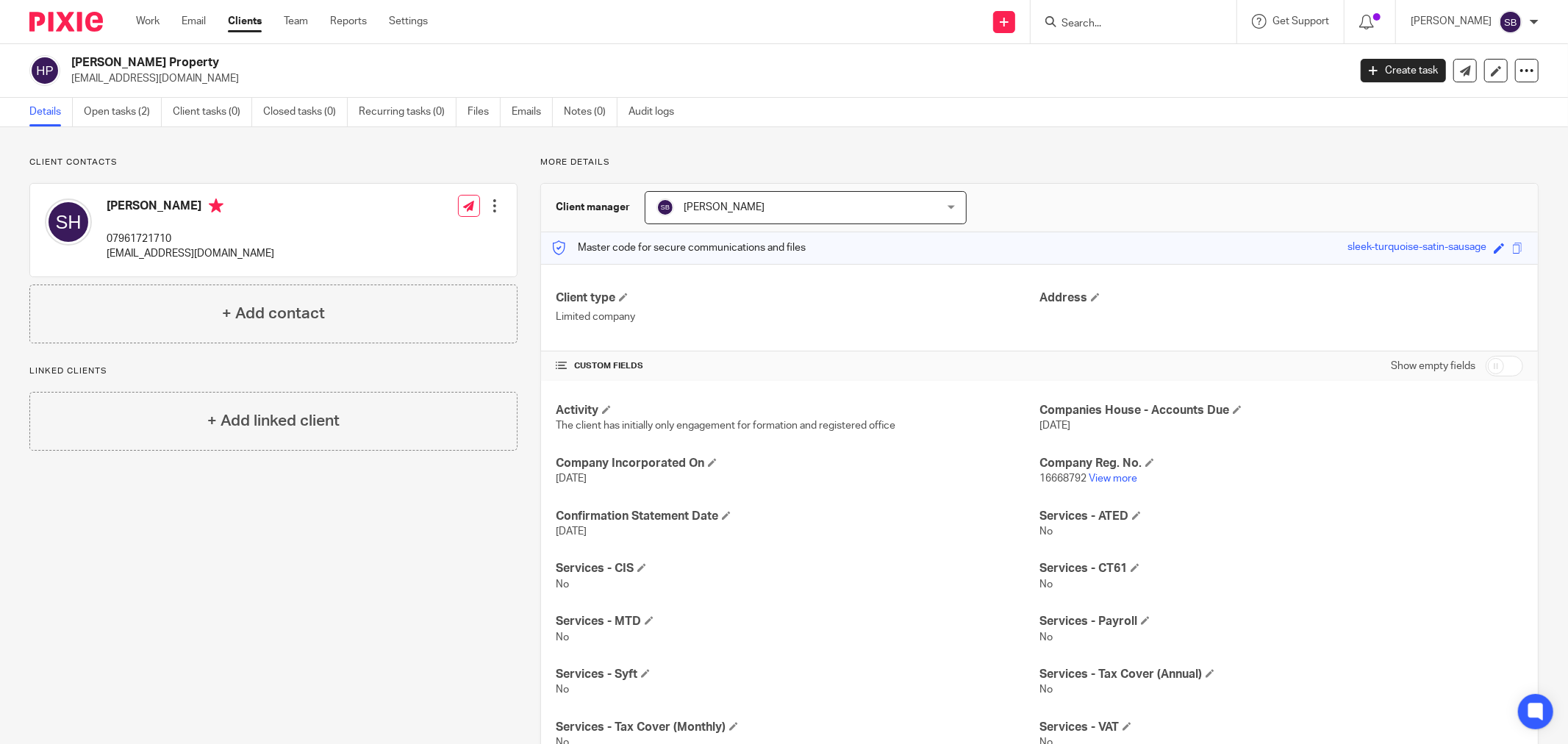
click at [238, 81] on div "Hamlett Property stephenhamlett30@hotmail.com" at bounding box center [684, 71] width 1309 height 31
copy p "[EMAIL_ADDRESS][DOMAIN_NAME]"
click at [434, 593] on div "Client contacts Stephen Hamlett 07961721710 stephenhamlett30@hotmail.com Edit c…" at bounding box center [262, 517] width 511 height 722
click at [1142, 24] on input "Search" at bounding box center [1126, 24] width 133 height 13
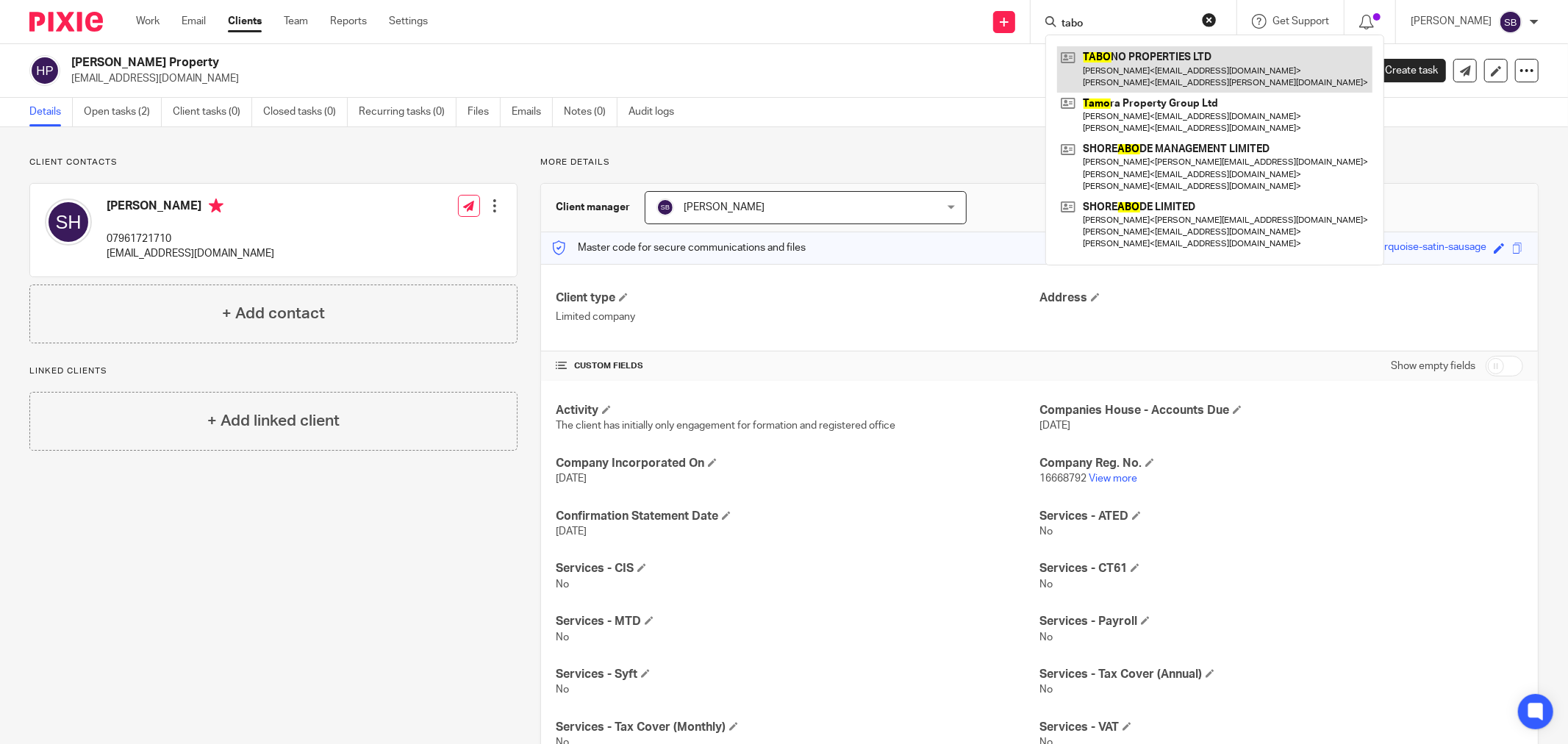
type input "tabo"
click at [1163, 59] on link at bounding box center [1214, 69] width 315 height 45
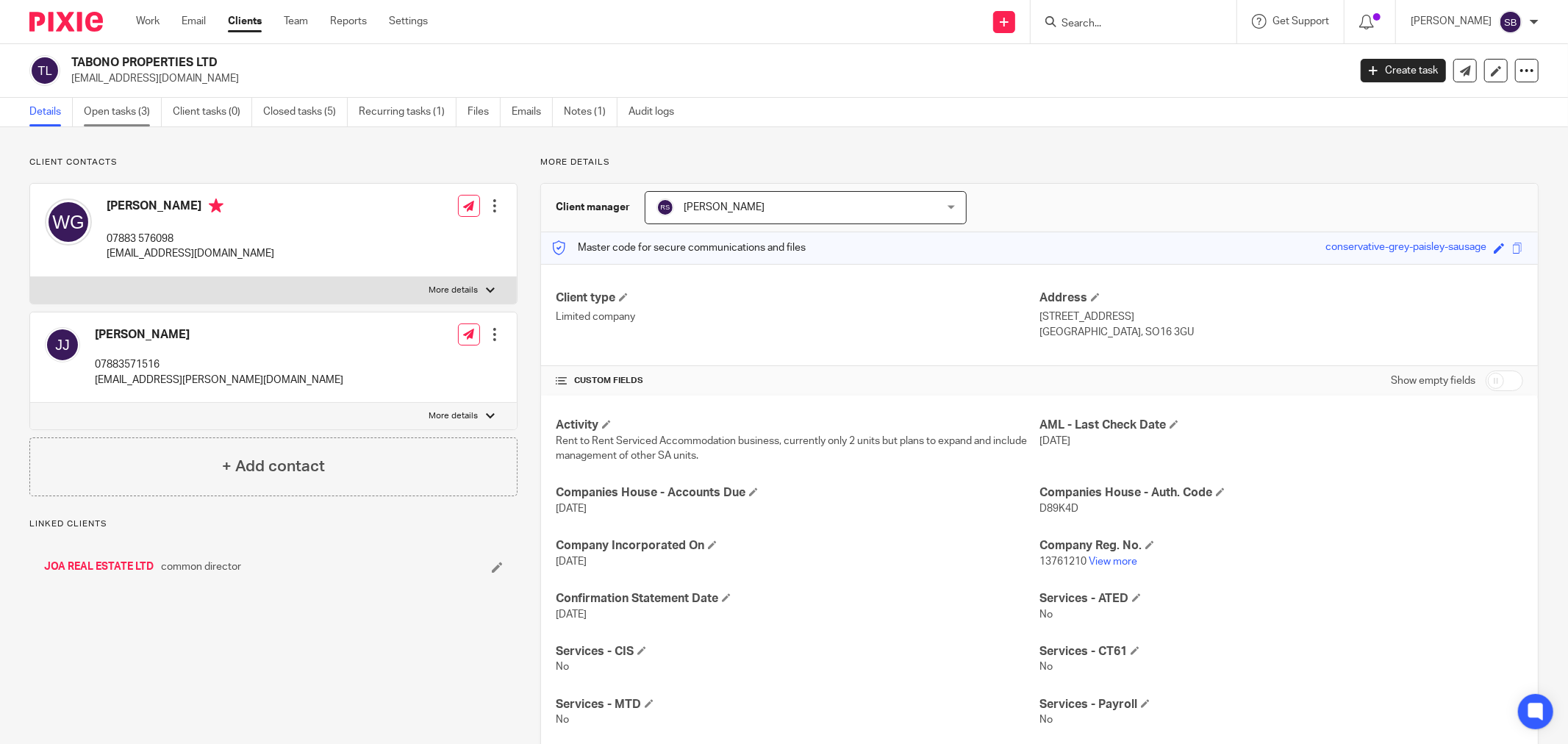
click at [140, 122] on link "Open tasks (3)" at bounding box center [123, 112] width 78 height 29
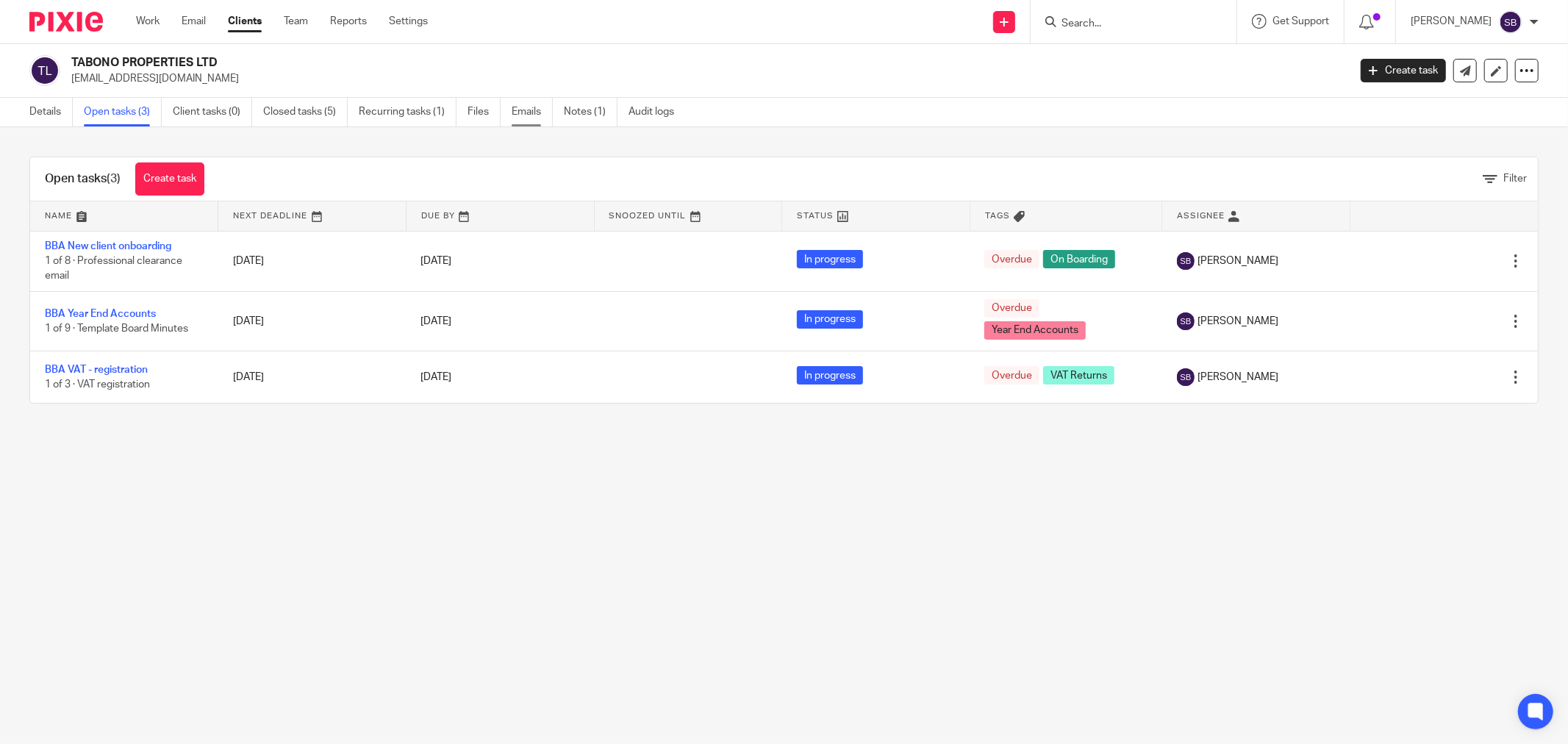
click at [533, 120] on link "Emails" at bounding box center [532, 112] width 41 height 29
